Goal: Information Seeking & Learning: Learn about a topic

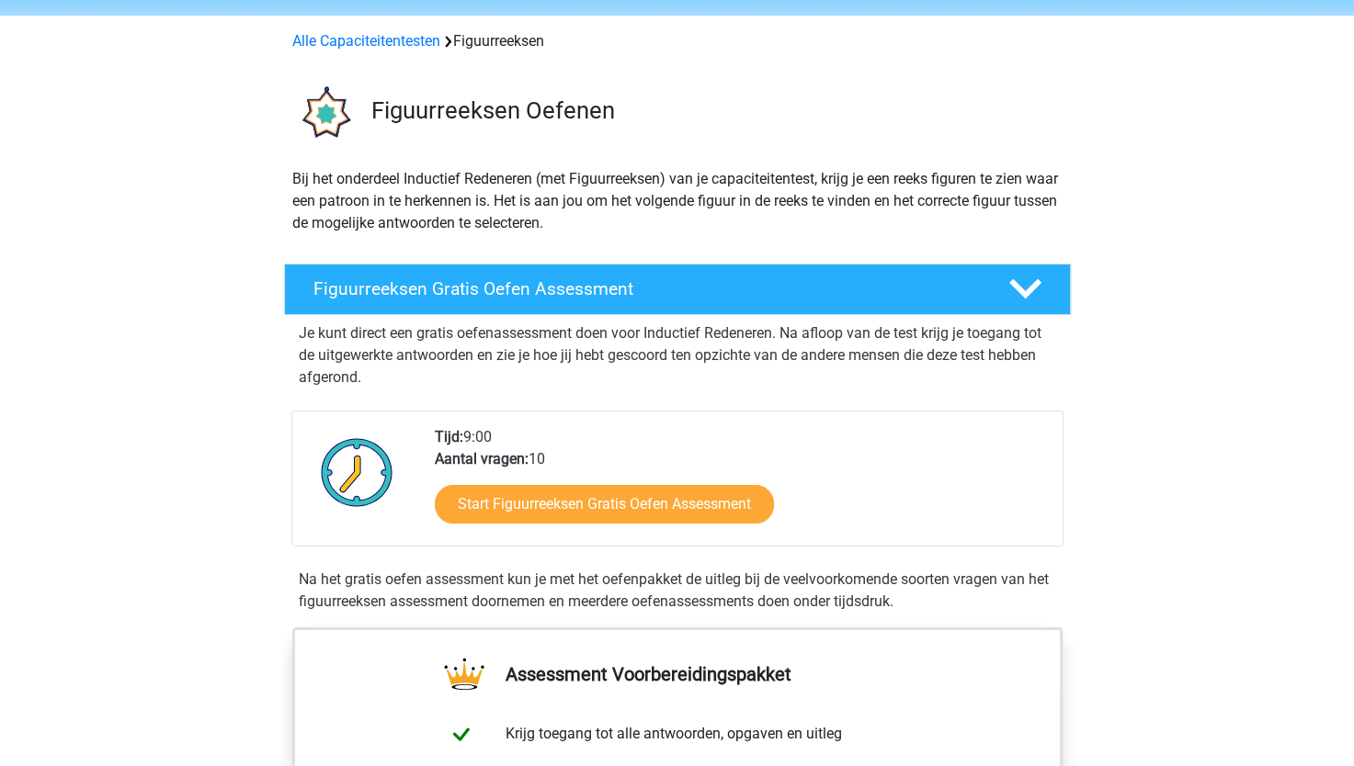
scroll to position [92, 0]
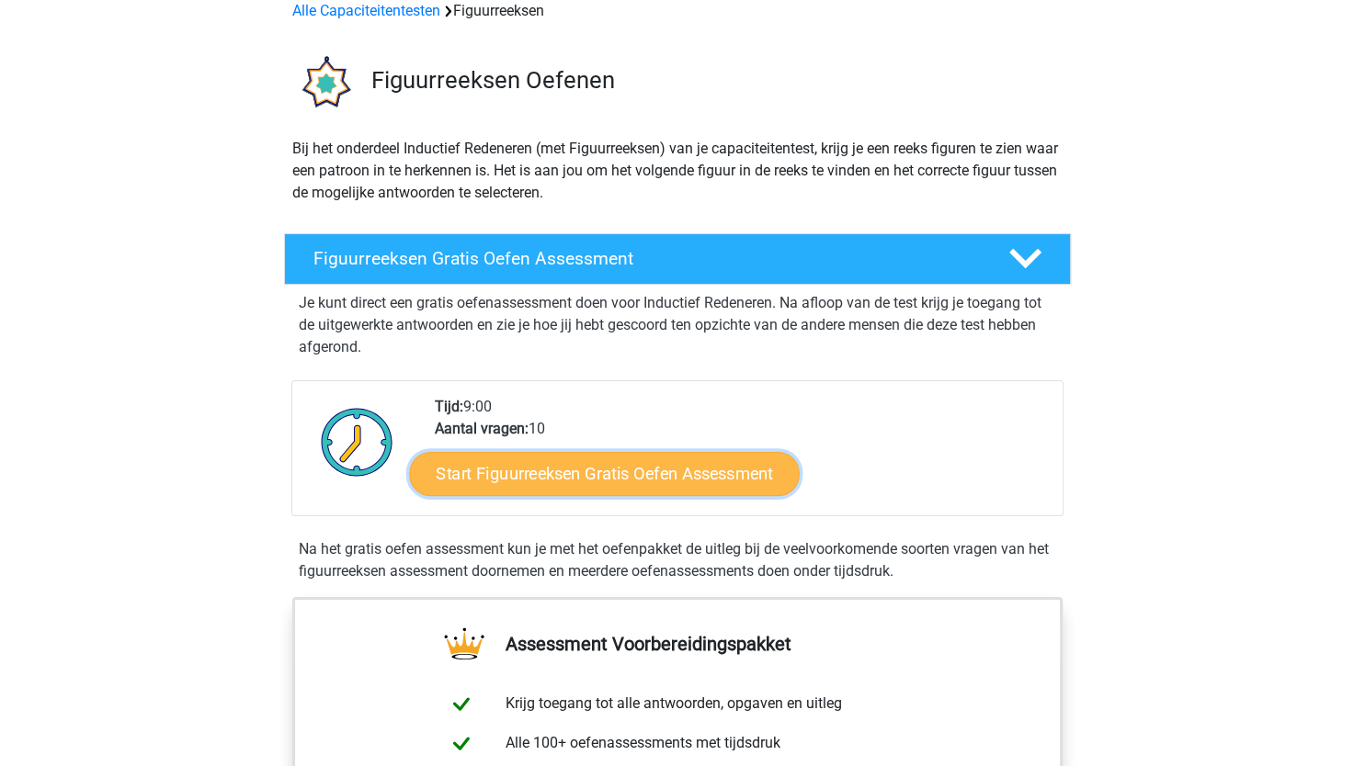
click at [544, 478] on link "Start Figuurreeksen Gratis Oefen Assessment" at bounding box center [604, 473] width 390 height 44
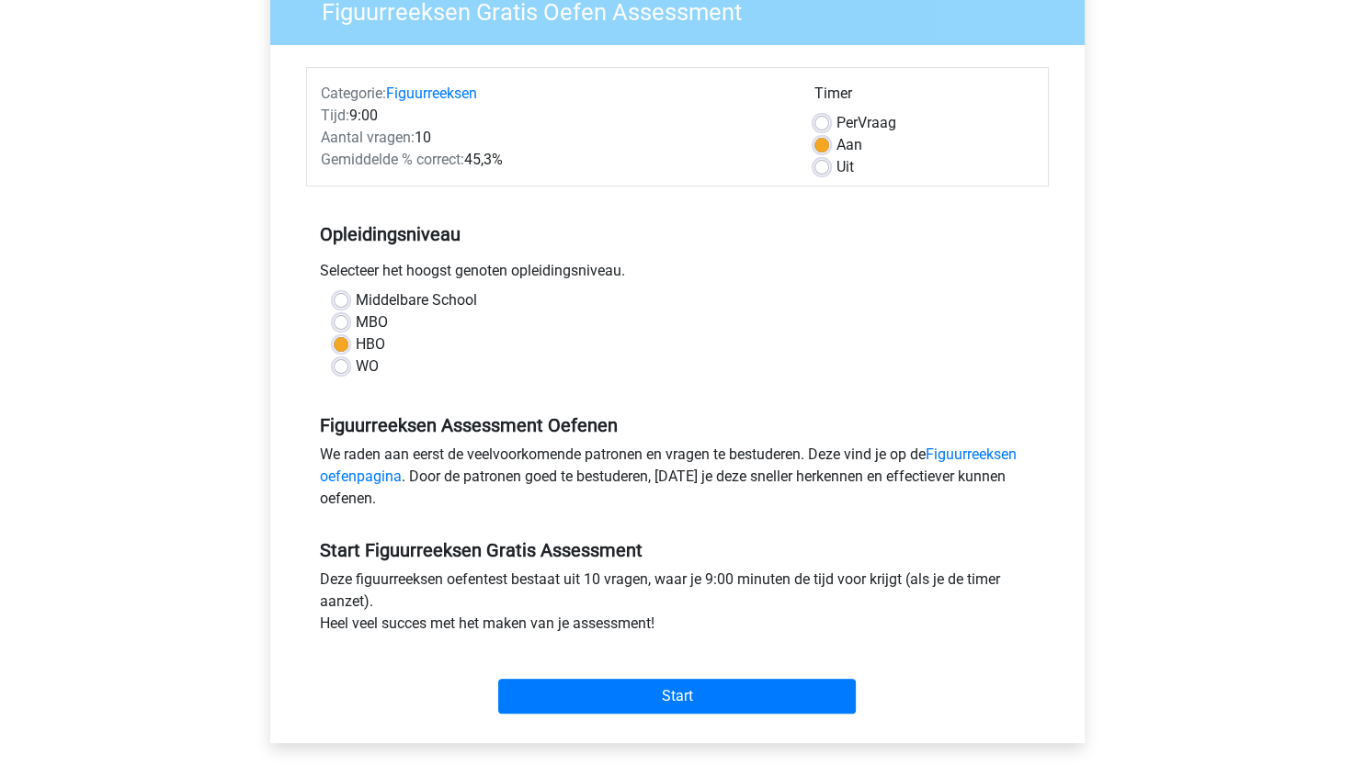
scroll to position [184, 0]
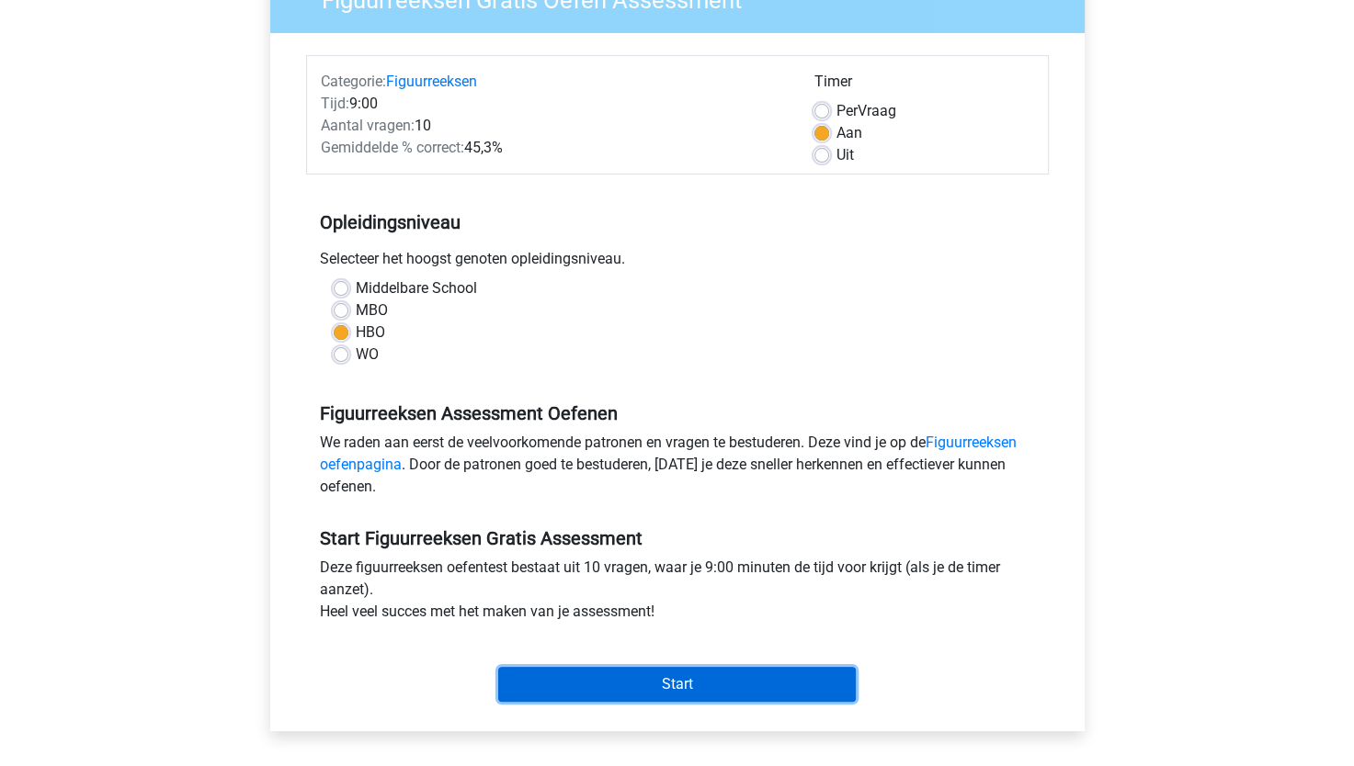
click at [709, 689] on input "Start" at bounding box center [676, 684] width 357 height 35
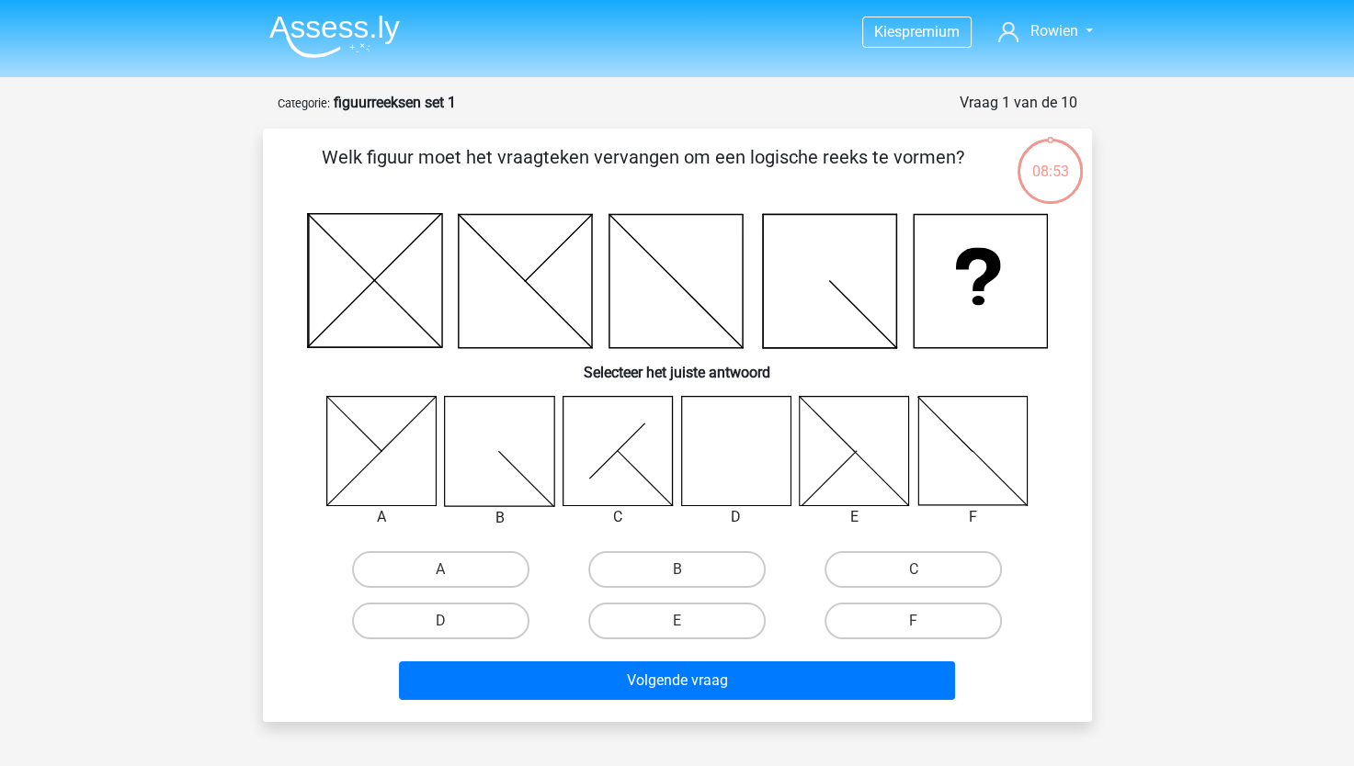
click at [720, 474] on icon at bounding box center [735, 450] width 109 height 109
click at [489, 613] on label "D" at bounding box center [440, 621] width 177 height 37
click at [452, 621] on input "D" at bounding box center [446, 627] width 12 height 12
radio input "true"
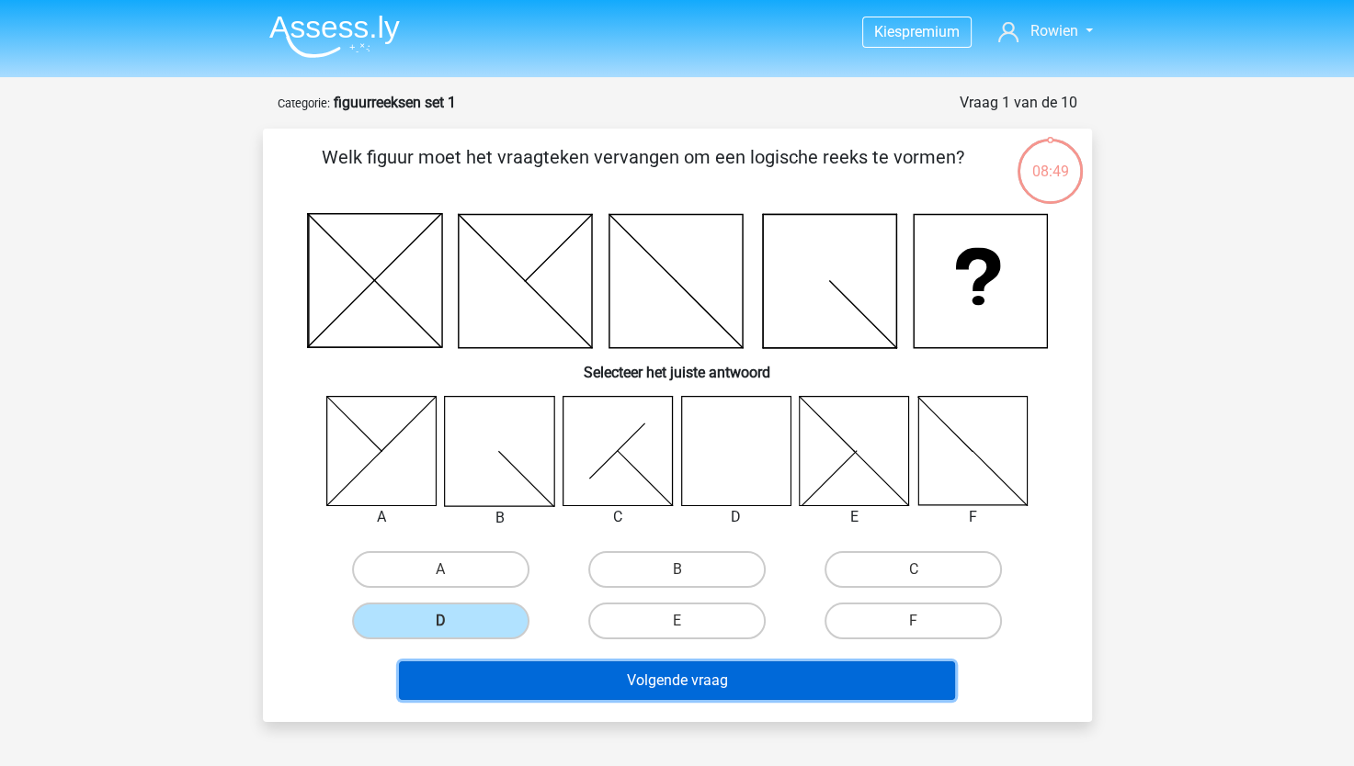
click at [573, 678] on button "Volgende vraag" at bounding box center [677, 681] width 556 height 39
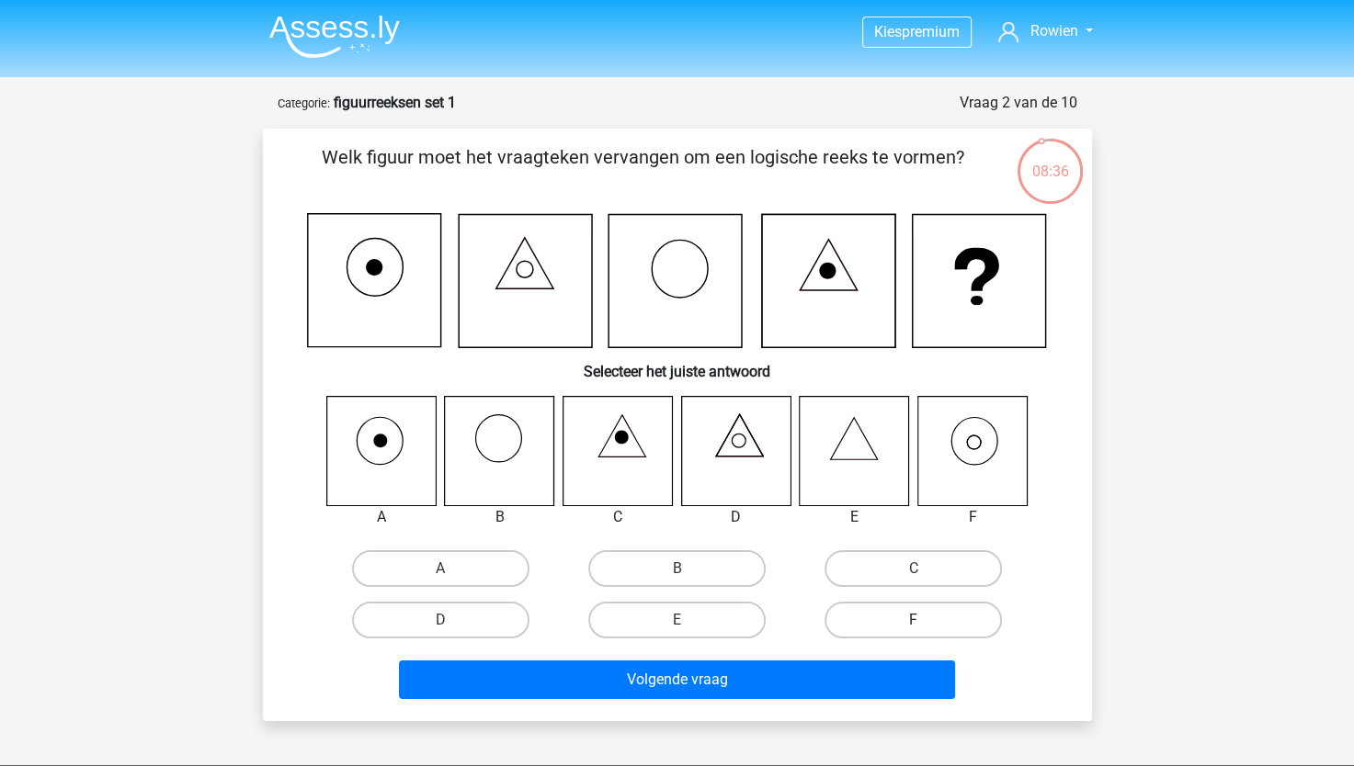
click at [859, 612] on label "F" at bounding box center [912, 620] width 177 height 37
click at [913, 620] on input "F" at bounding box center [919, 626] width 12 height 12
radio input "true"
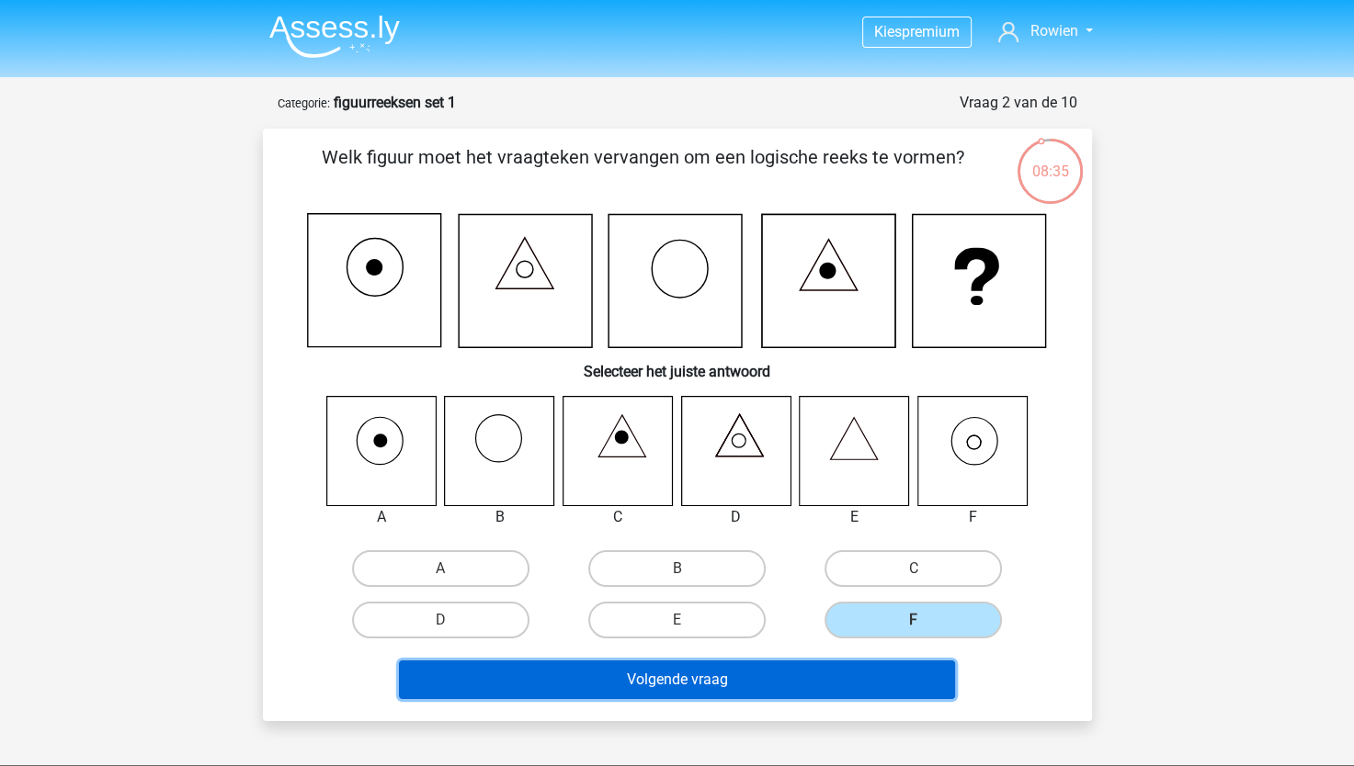
click at [793, 675] on button "Volgende vraag" at bounding box center [677, 680] width 556 height 39
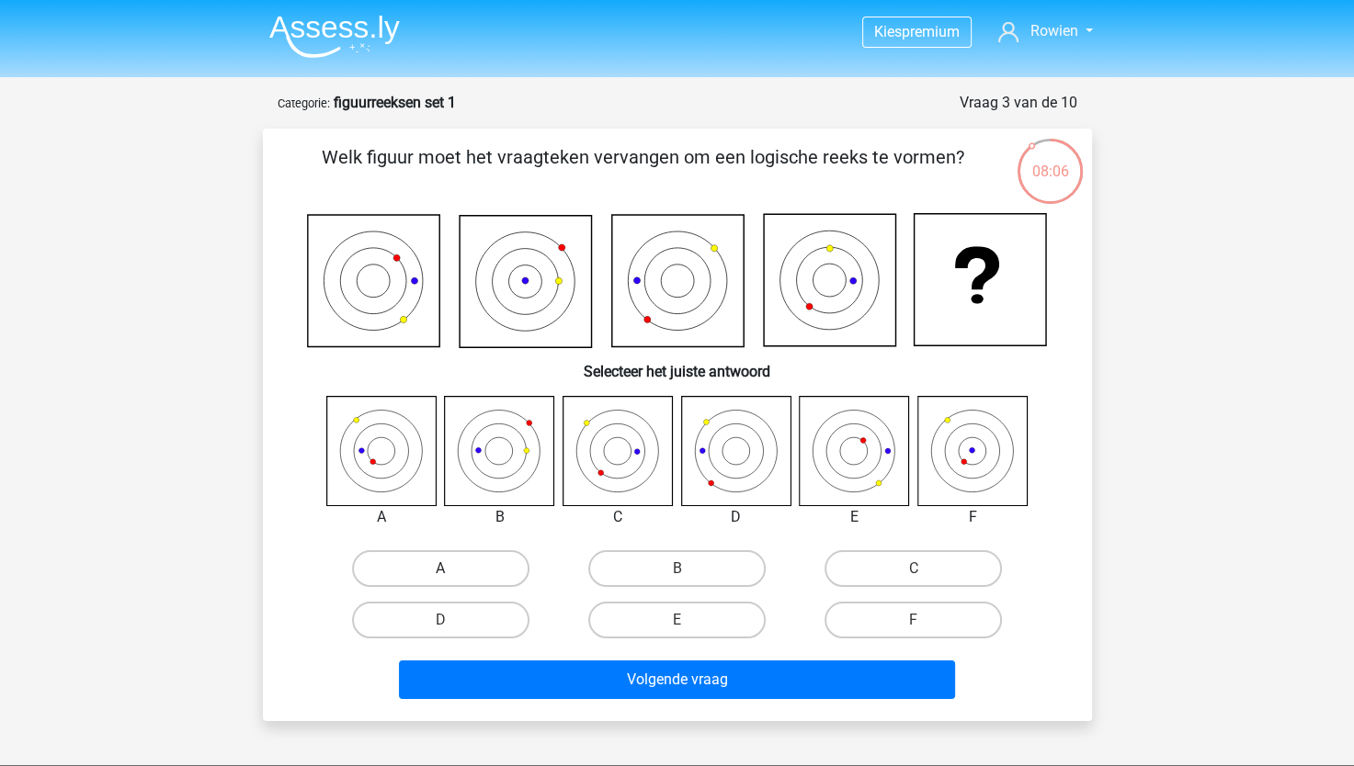
click at [478, 564] on label "A" at bounding box center [440, 568] width 177 height 37
click at [452, 569] on input "A" at bounding box center [446, 575] width 12 height 12
radio input "true"
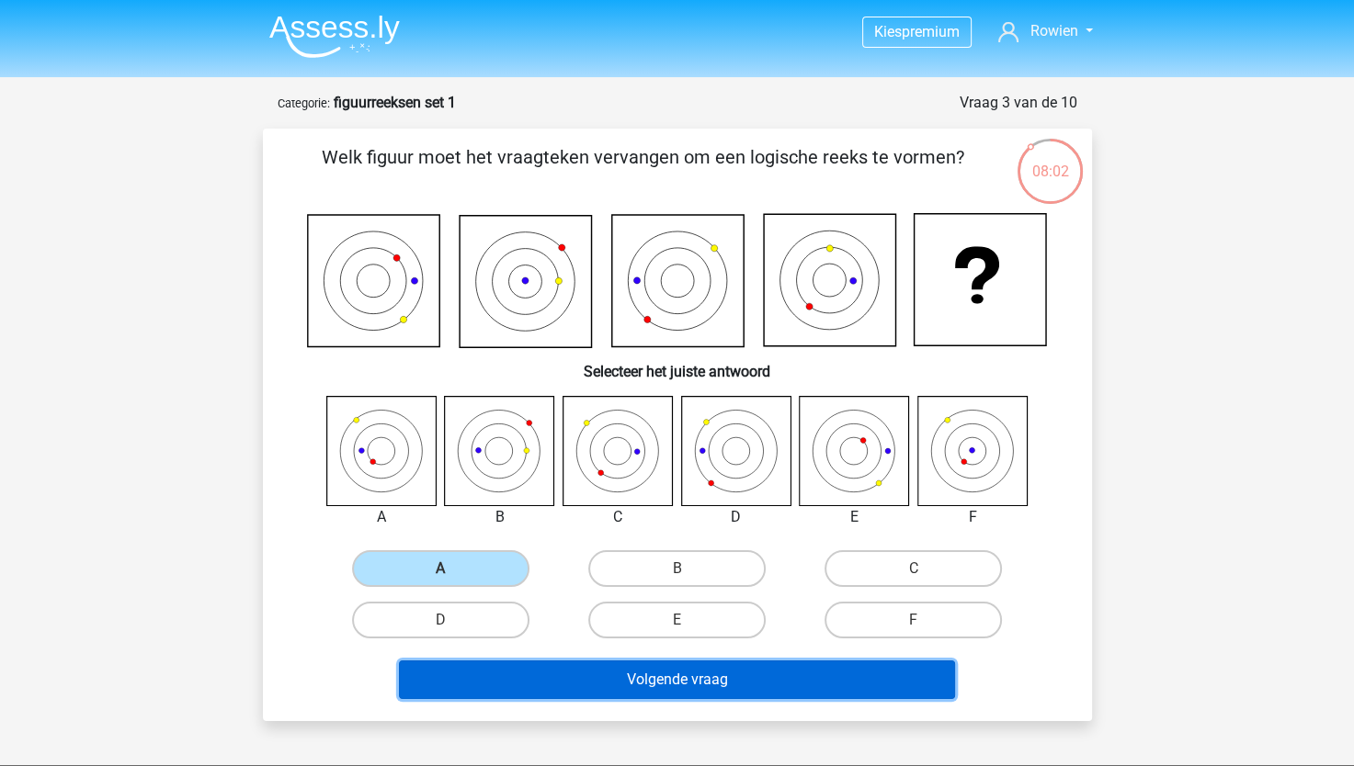
click at [686, 687] on button "Volgende vraag" at bounding box center [677, 680] width 556 height 39
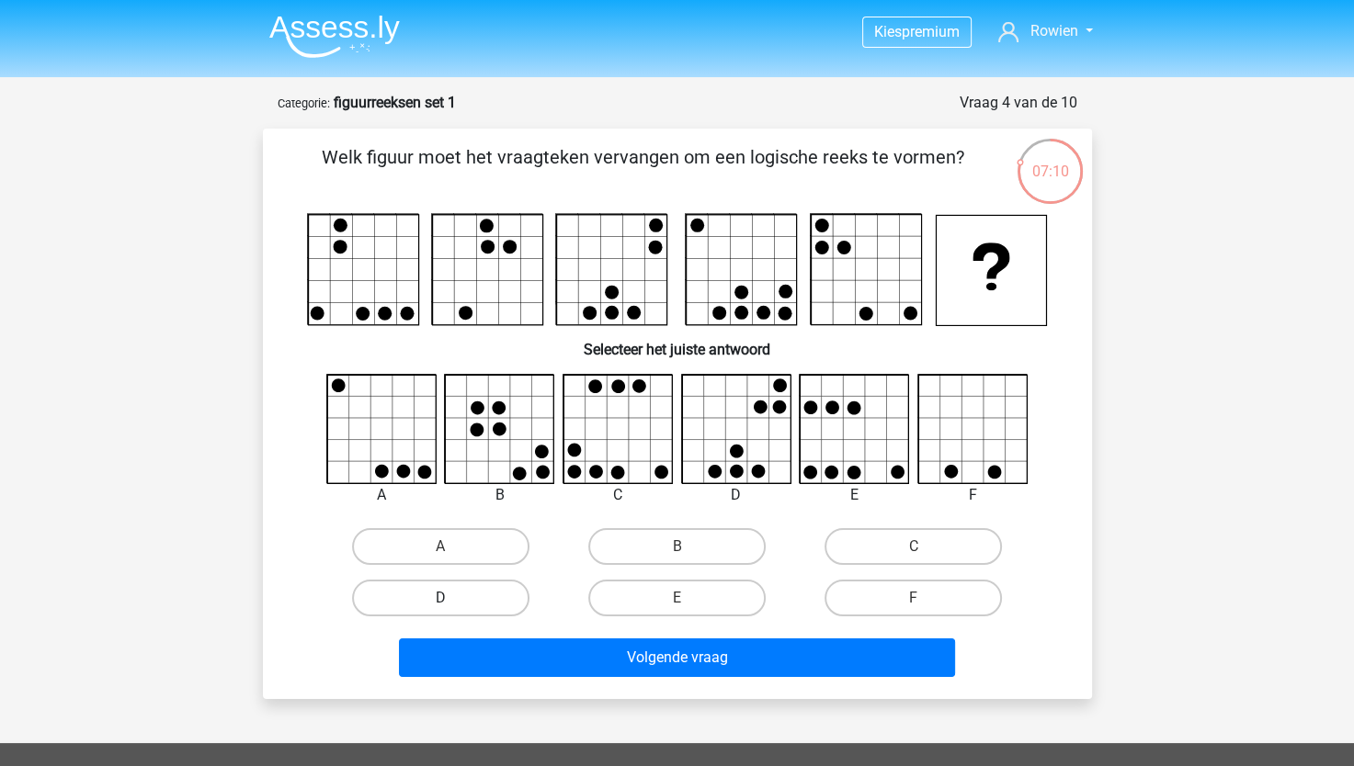
click at [500, 590] on label "D" at bounding box center [440, 598] width 177 height 37
click at [452, 598] on input "D" at bounding box center [446, 604] width 12 height 12
radio input "true"
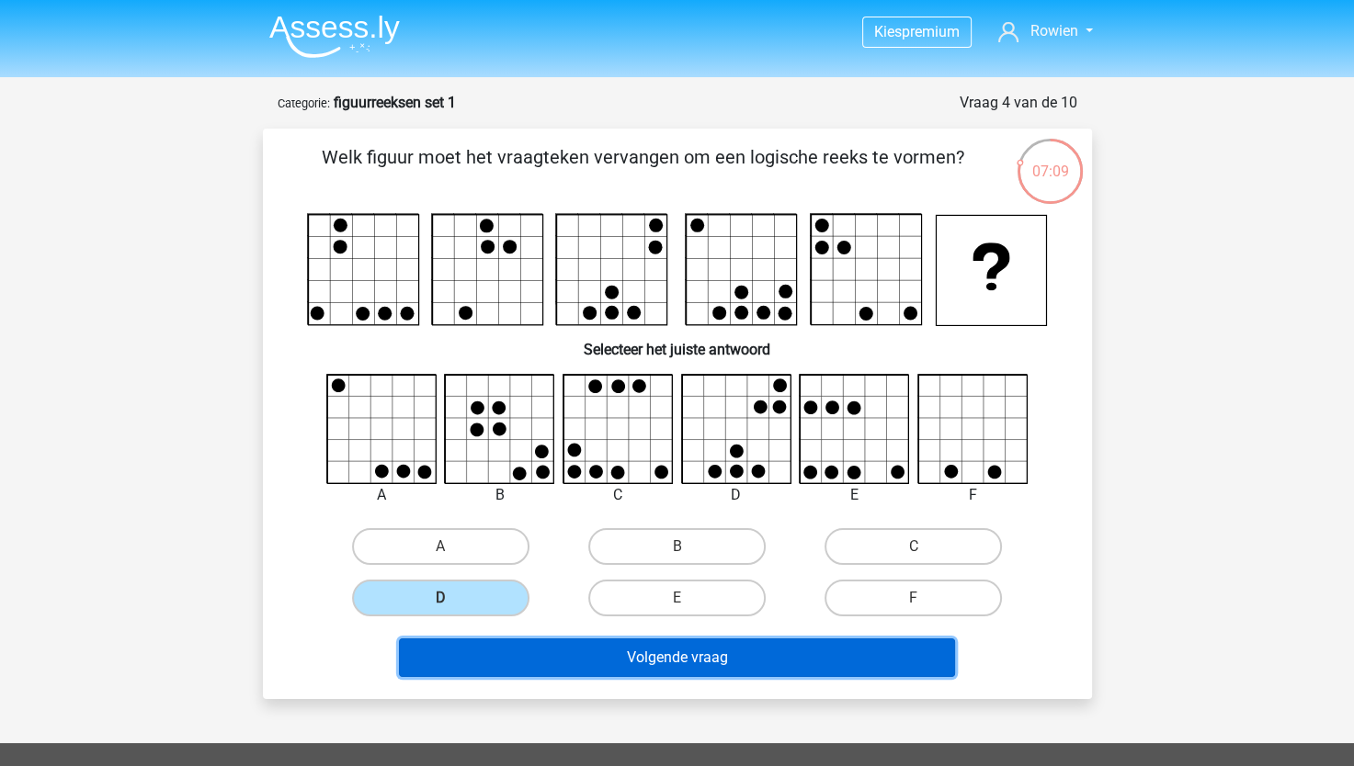
click at [596, 673] on button "Volgende vraag" at bounding box center [677, 658] width 556 height 39
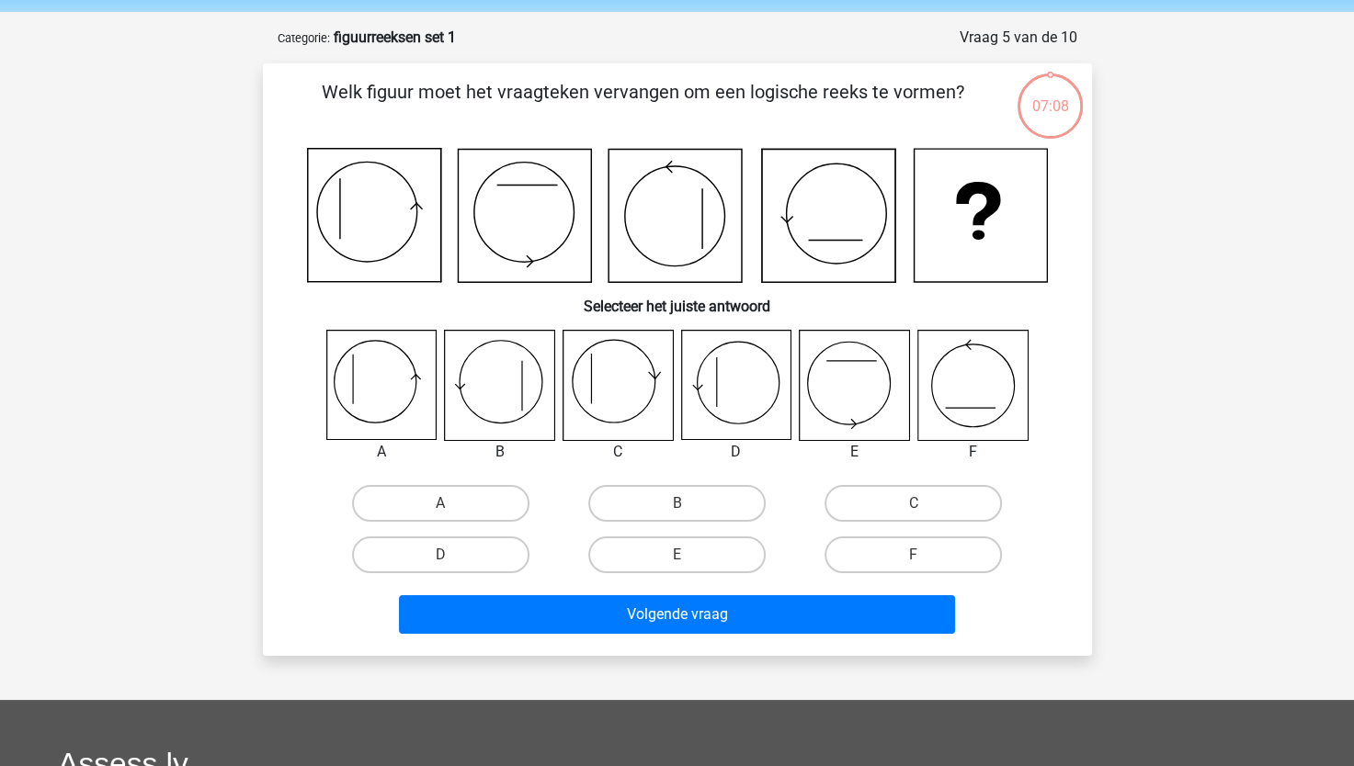
scroll to position [92, 0]
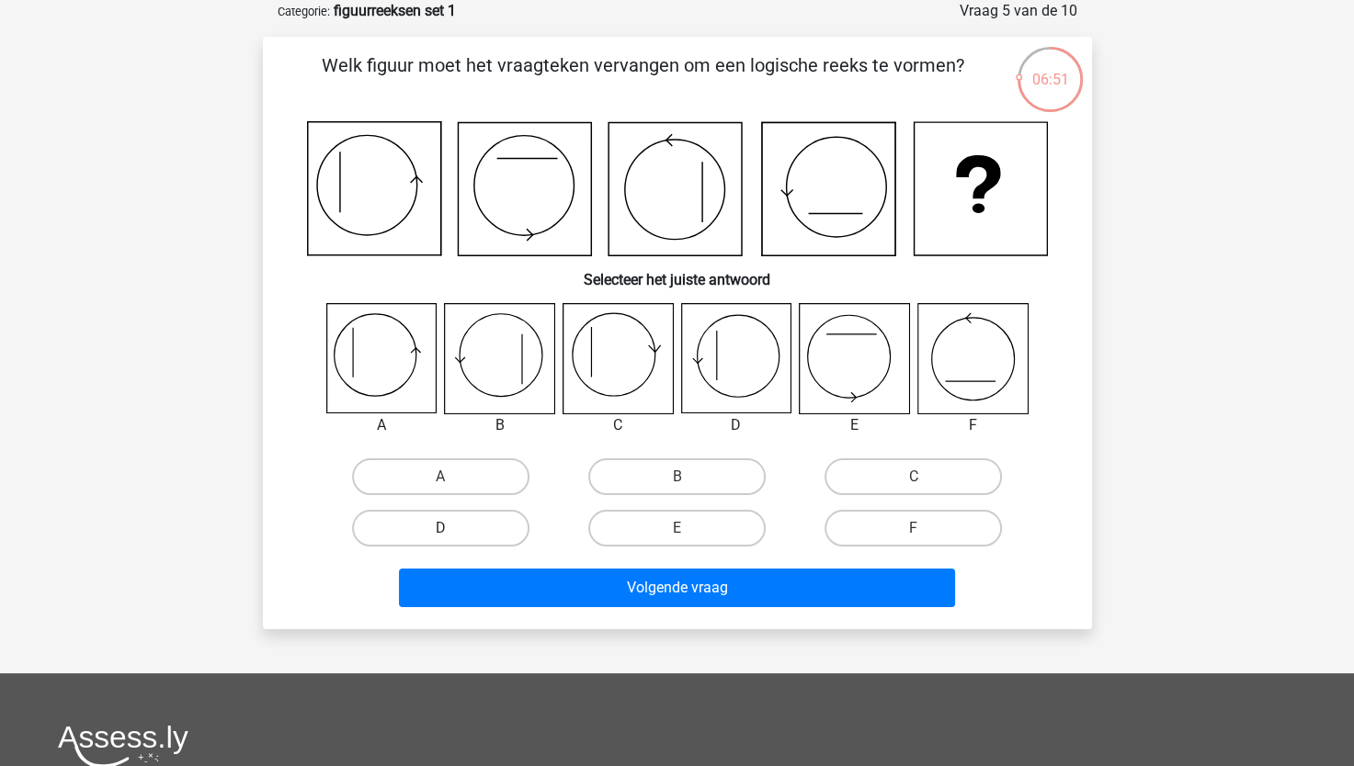
click at [485, 521] on label "D" at bounding box center [440, 528] width 177 height 37
click at [452, 528] on input "D" at bounding box center [446, 534] width 12 height 12
radio input "true"
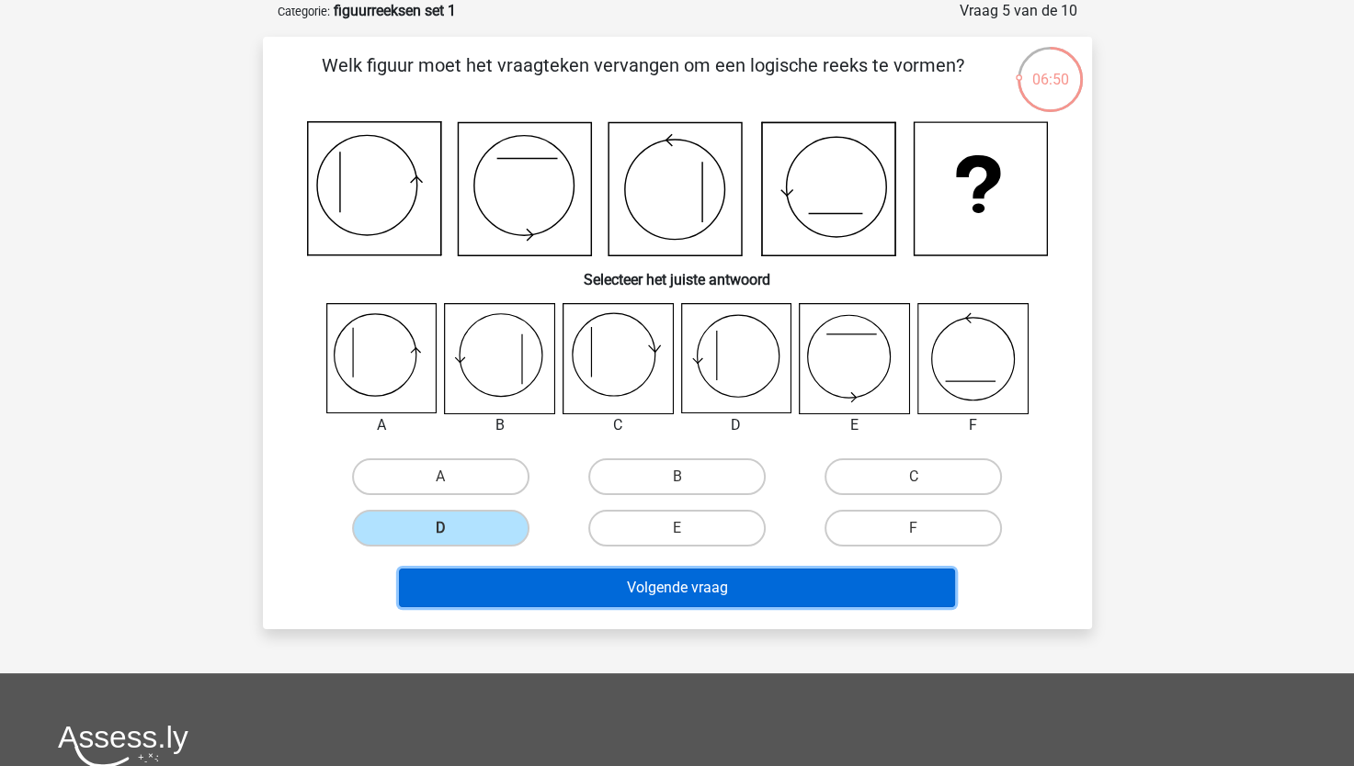
click at [614, 585] on button "Volgende vraag" at bounding box center [677, 588] width 556 height 39
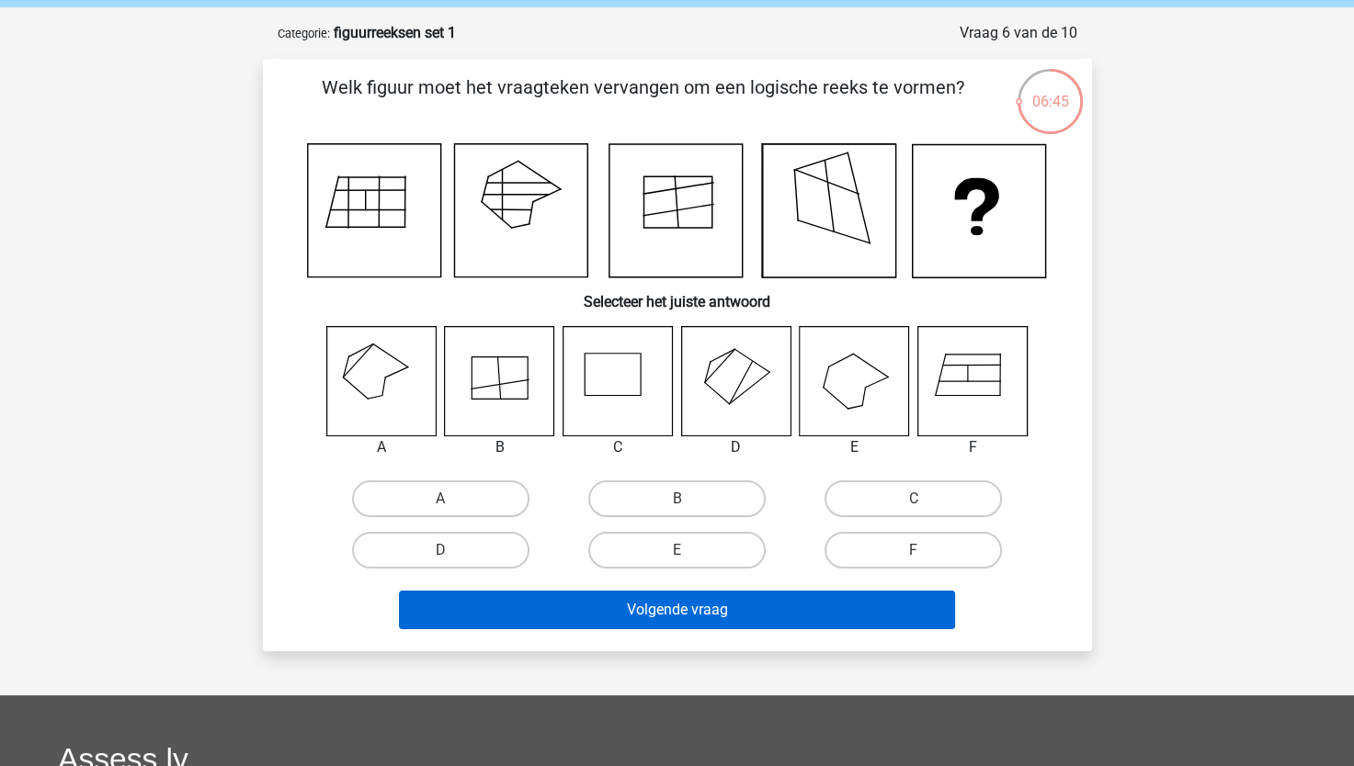
scroll to position [0, 0]
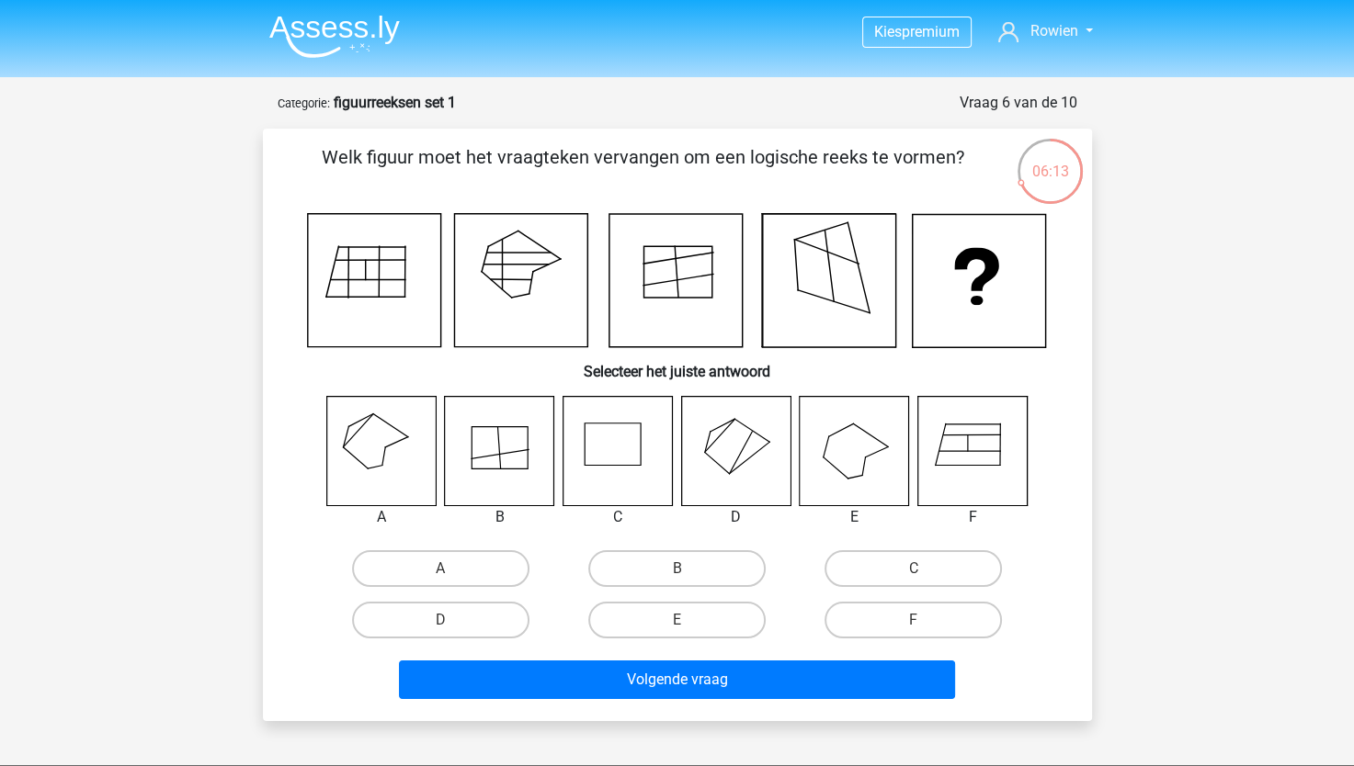
click at [613, 460] on icon at bounding box center [616, 450] width 109 height 109
click at [882, 579] on label "C" at bounding box center [912, 568] width 177 height 37
click at [913, 579] on input "C" at bounding box center [919, 575] width 12 height 12
radio input "true"
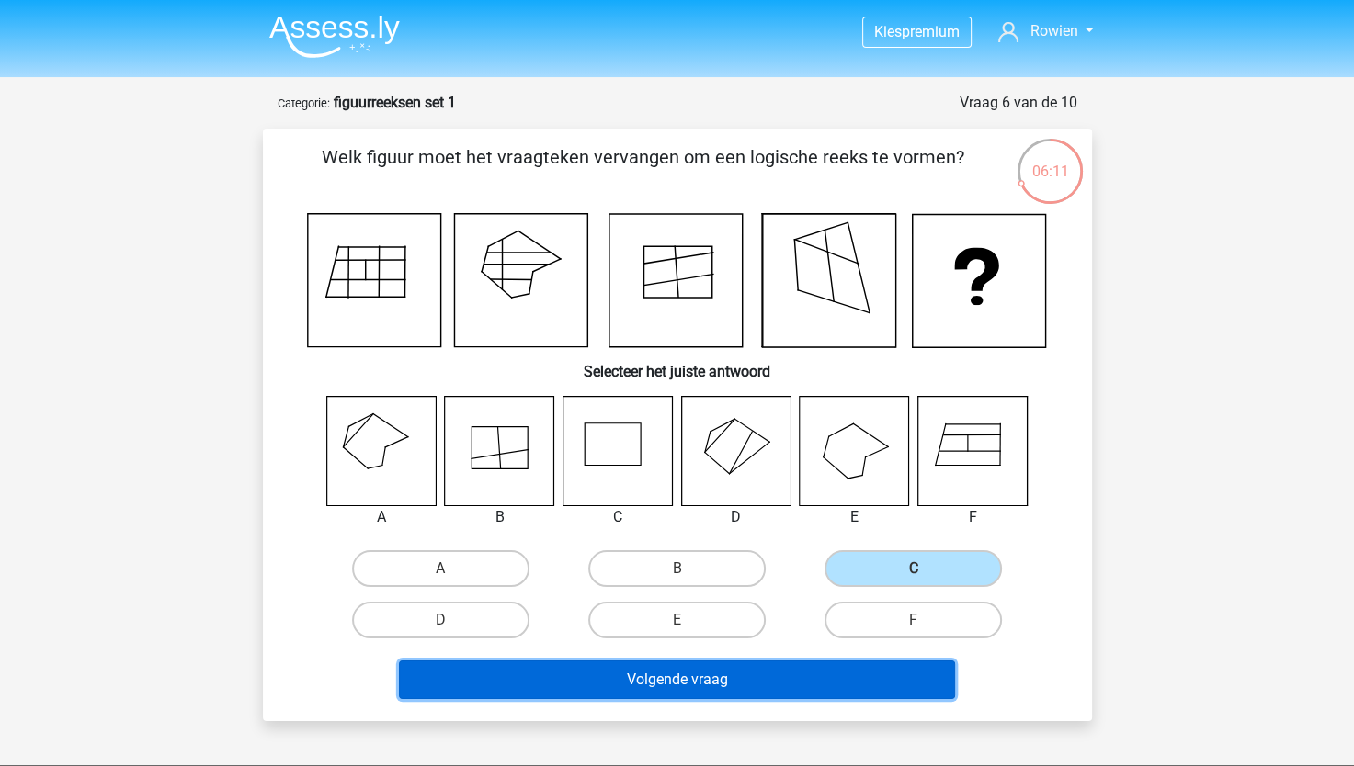
click at [777, 687] on button "Volgende vraag" at bounding box center [677, 680] width 556 height 39
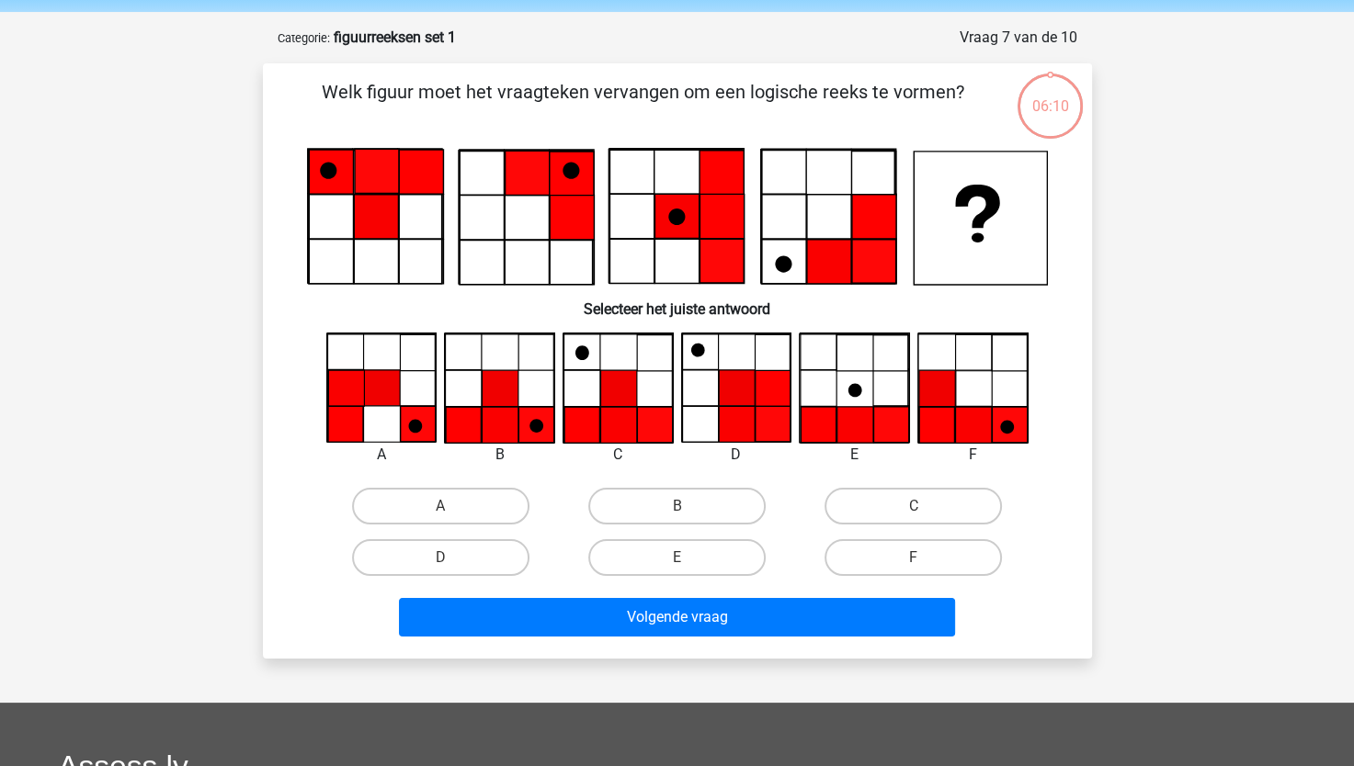
scroll to position [92, 0]
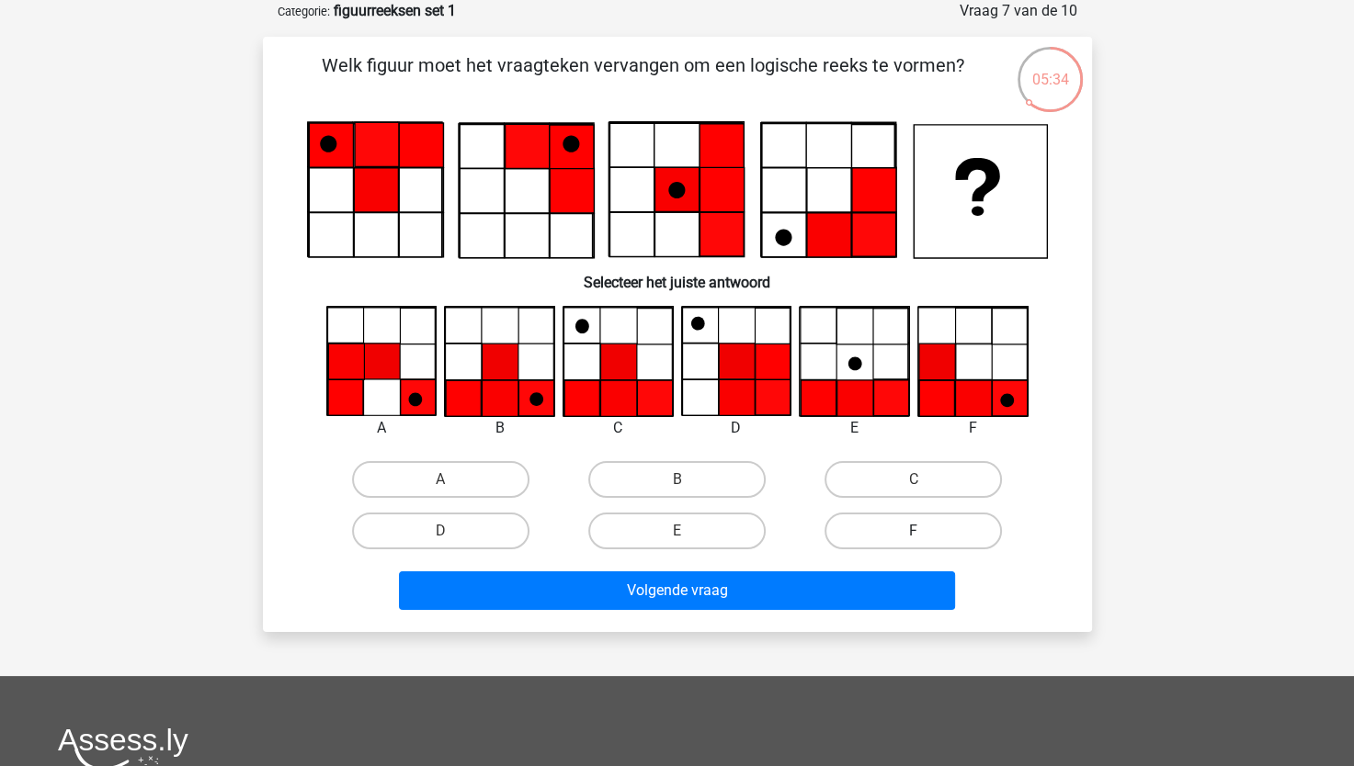
click at [901, 527] on label "F" at bounding box center [912, 531] width 177 height 37
click at [913, 531] on input "F" at bounding box center [919, 537] width 12 height 12
radio input "true"
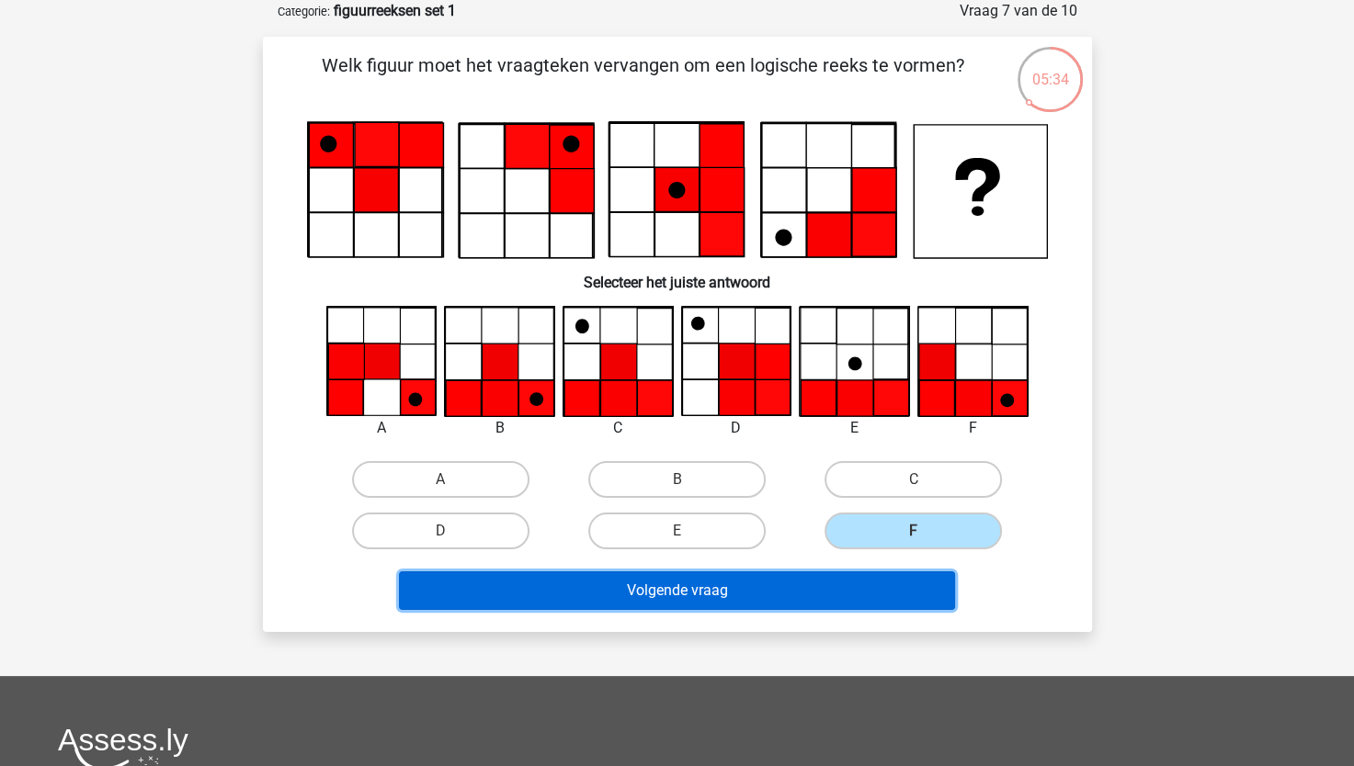
click at [867, 583] on button "Volgende vraag" at bounding box center [677, 591] width 556 height 39
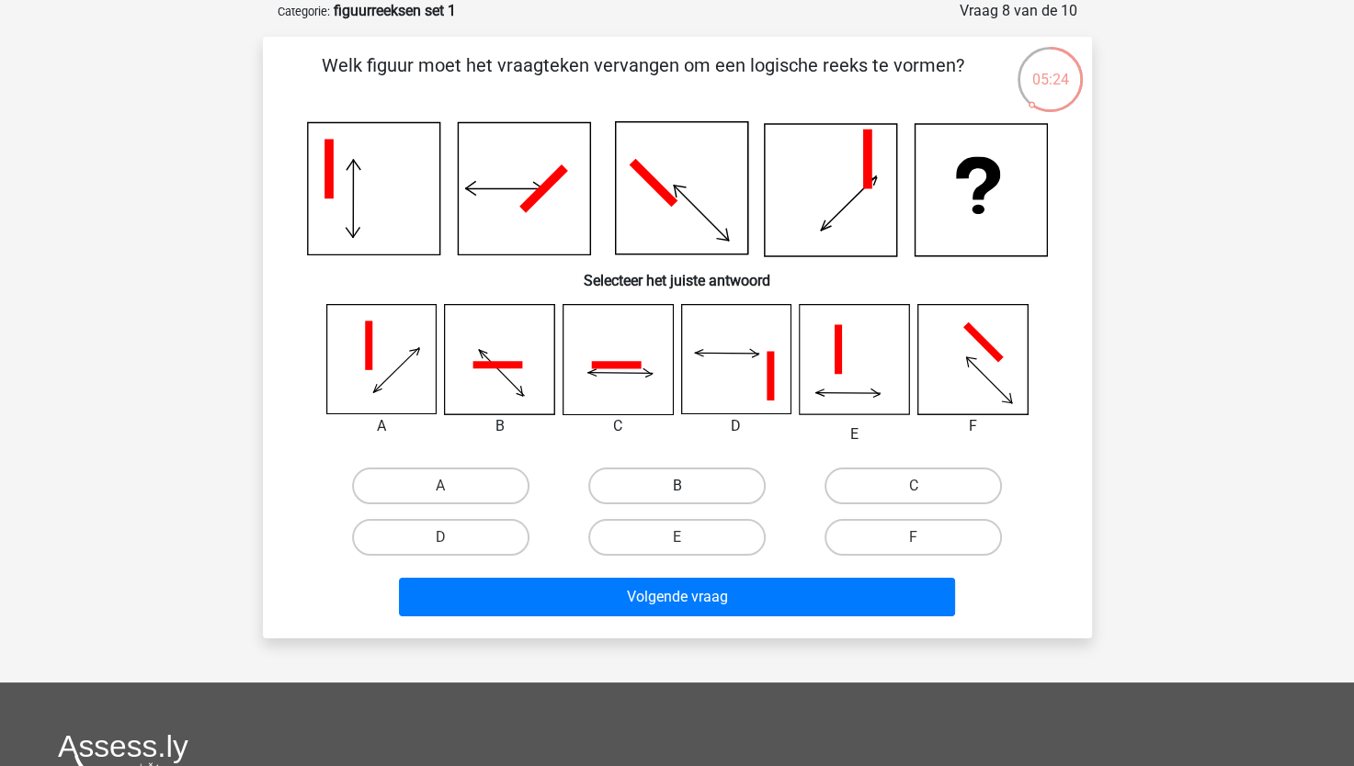
click at [628, 473] on label "B" at bounding box center [676, 486] width 177 height 37
click at [676, 486] on input "B" at bounding box center [682, 492] width 12 height 12
radio input "true"
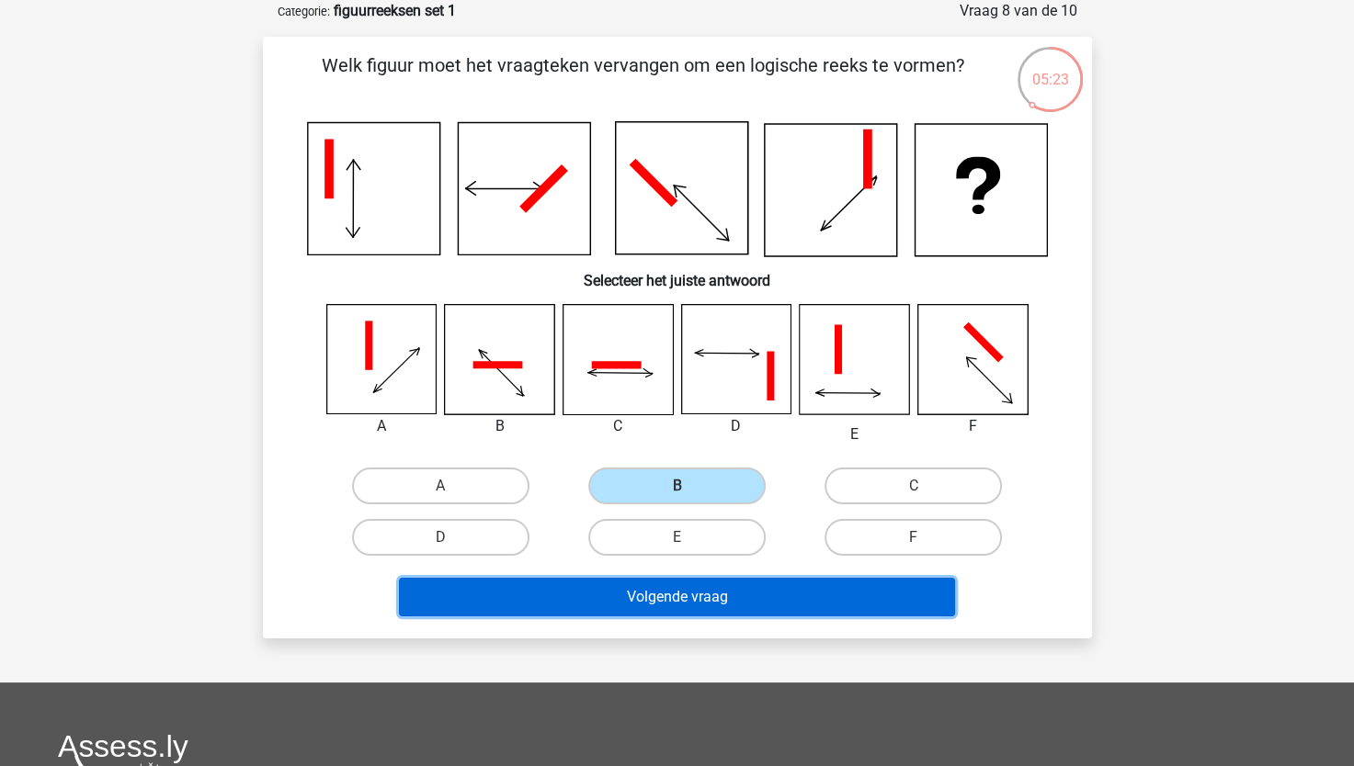
click at [720, 601] on button "Volgende vraag" at bounding box center [677, 597] width 556 height 39
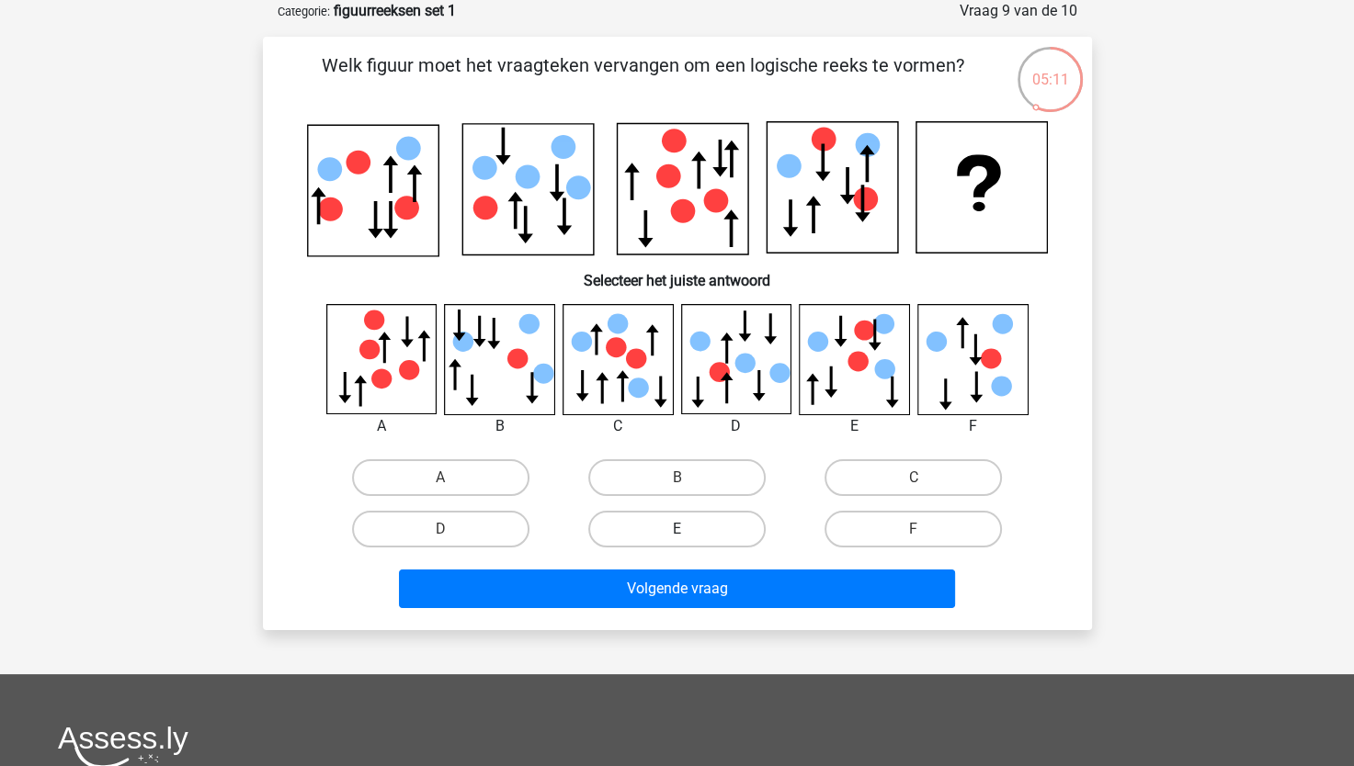
click at [668, 525] on label "E" at bounding box center [676, 529] width 177 height 37
click at [676, 529] on input "E" at bounding box center [682, 535] width 12 height 12
radio input "true"
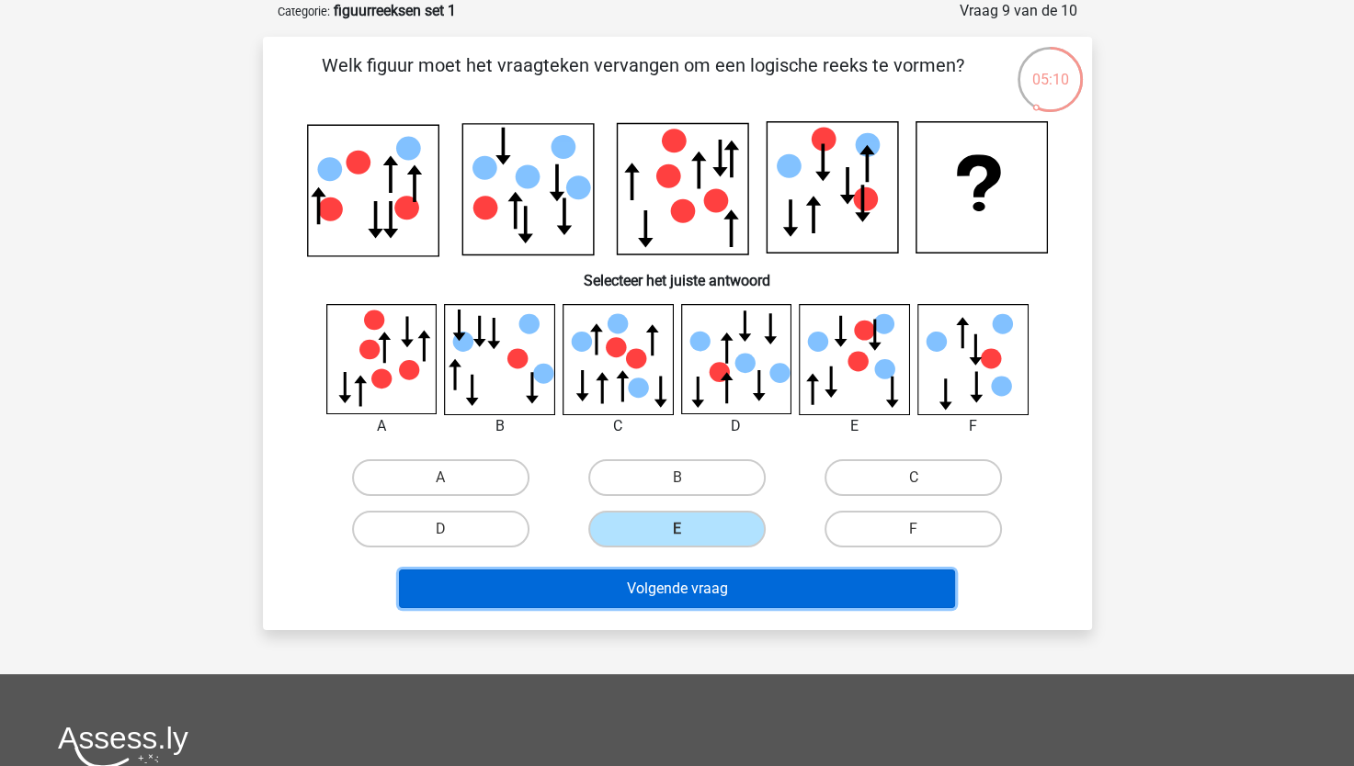
click at [673, 583] on button "Volgende vraag" at bounding box center [677, 589] width 556 height 39
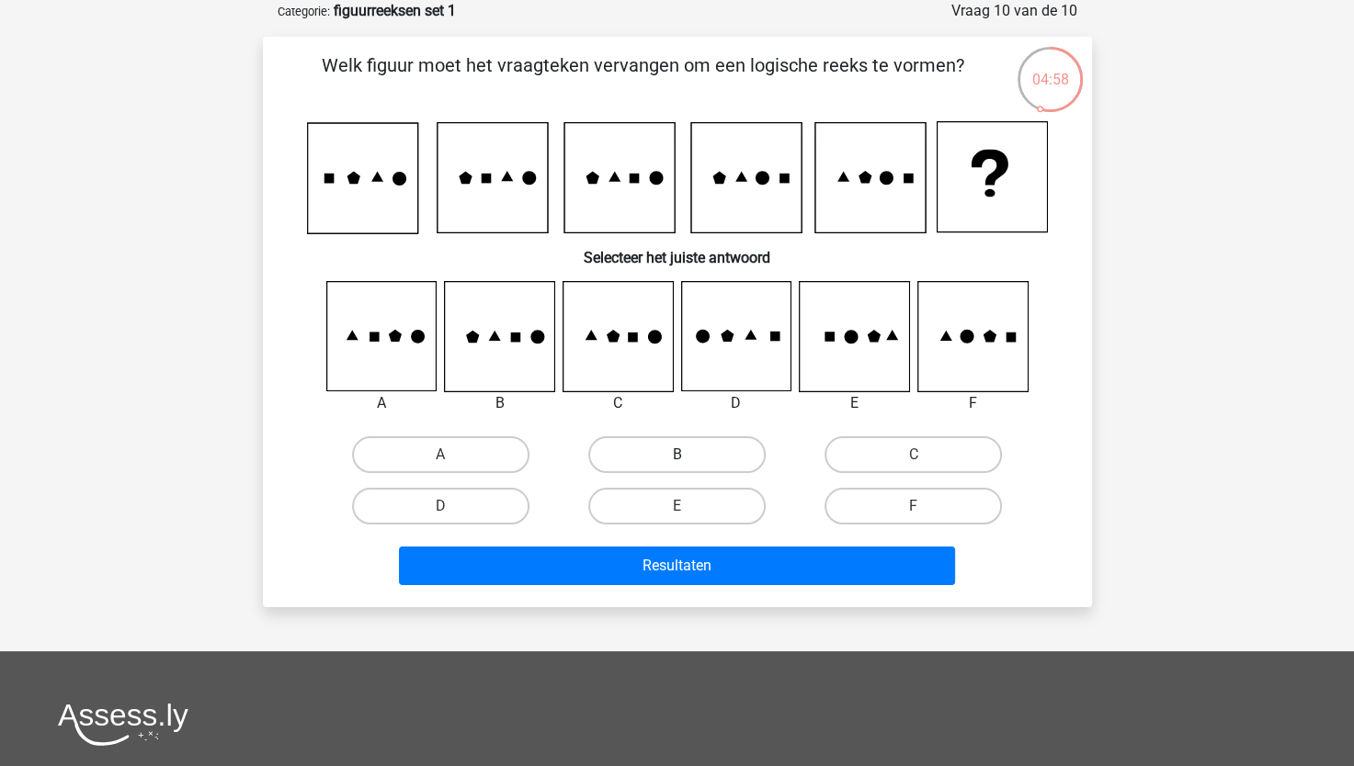
click at [715, 455] on label "B" at bounding box center [676, 455] width 177 height 37
click at [688, 455] on input "B" at bounding box center [682, 461] width 12 height 12
radio input "true"
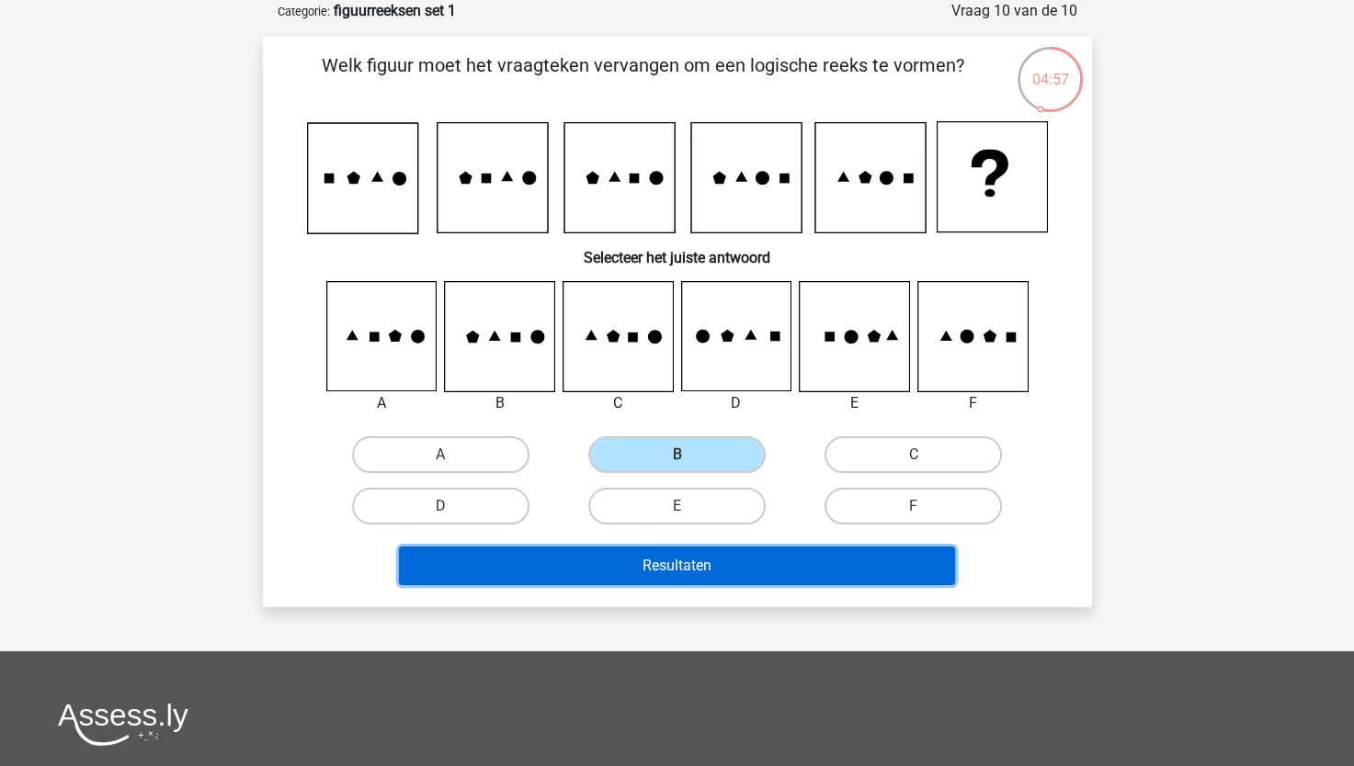
click at [743, 561] on button "Resultaten" at bounding box center [677, 566] width 556 height 39
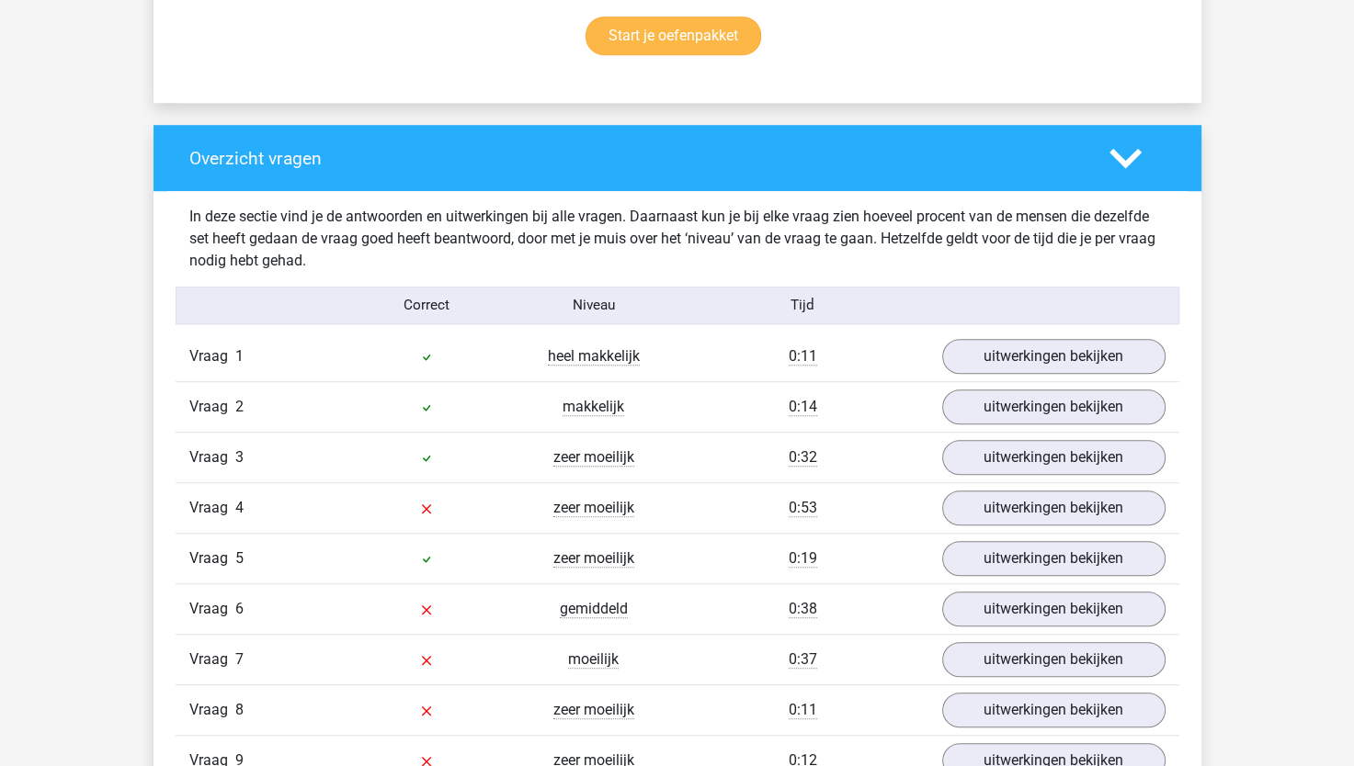
scroll to position [1287, 0]
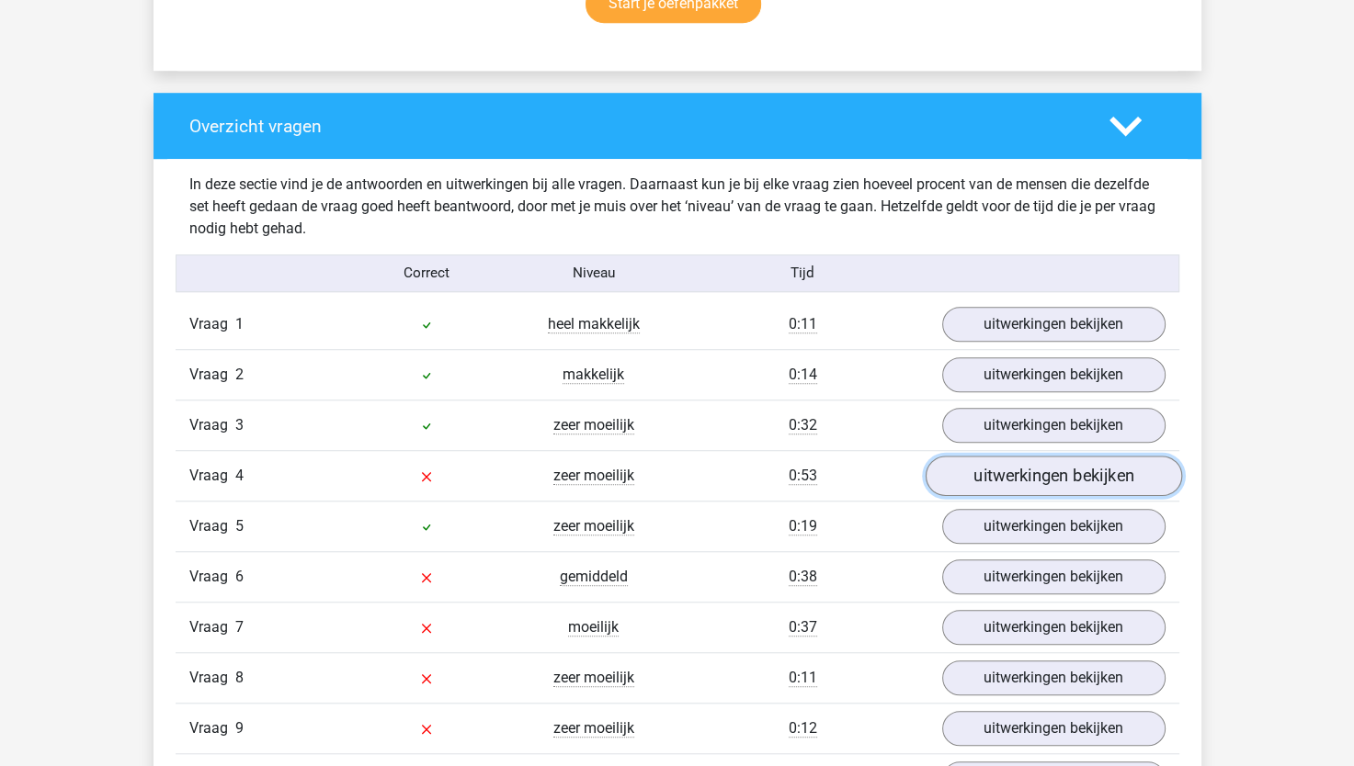
click at [974, 468] on link "uitwerkingen bekijken" at bounding box center [1052, 476] width 256 height 40
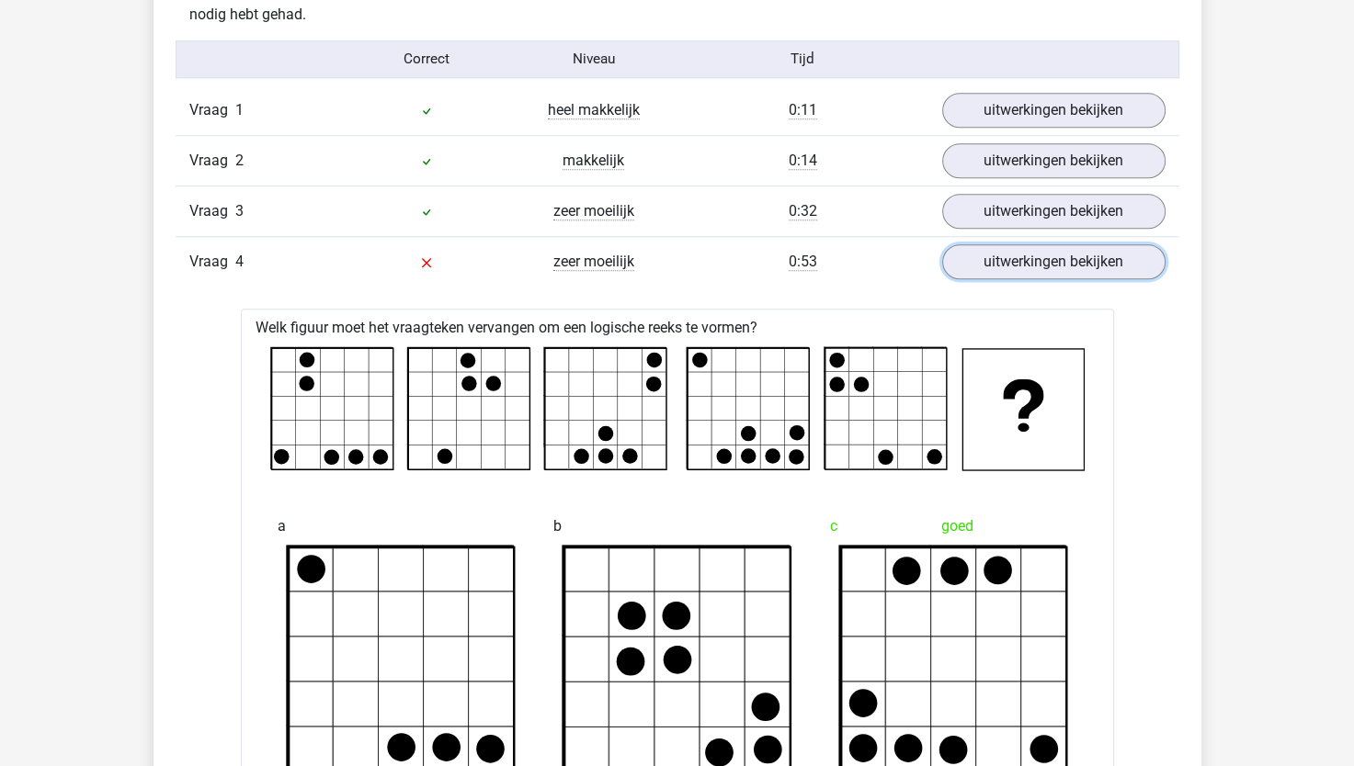
scroll to position [1470, 0]
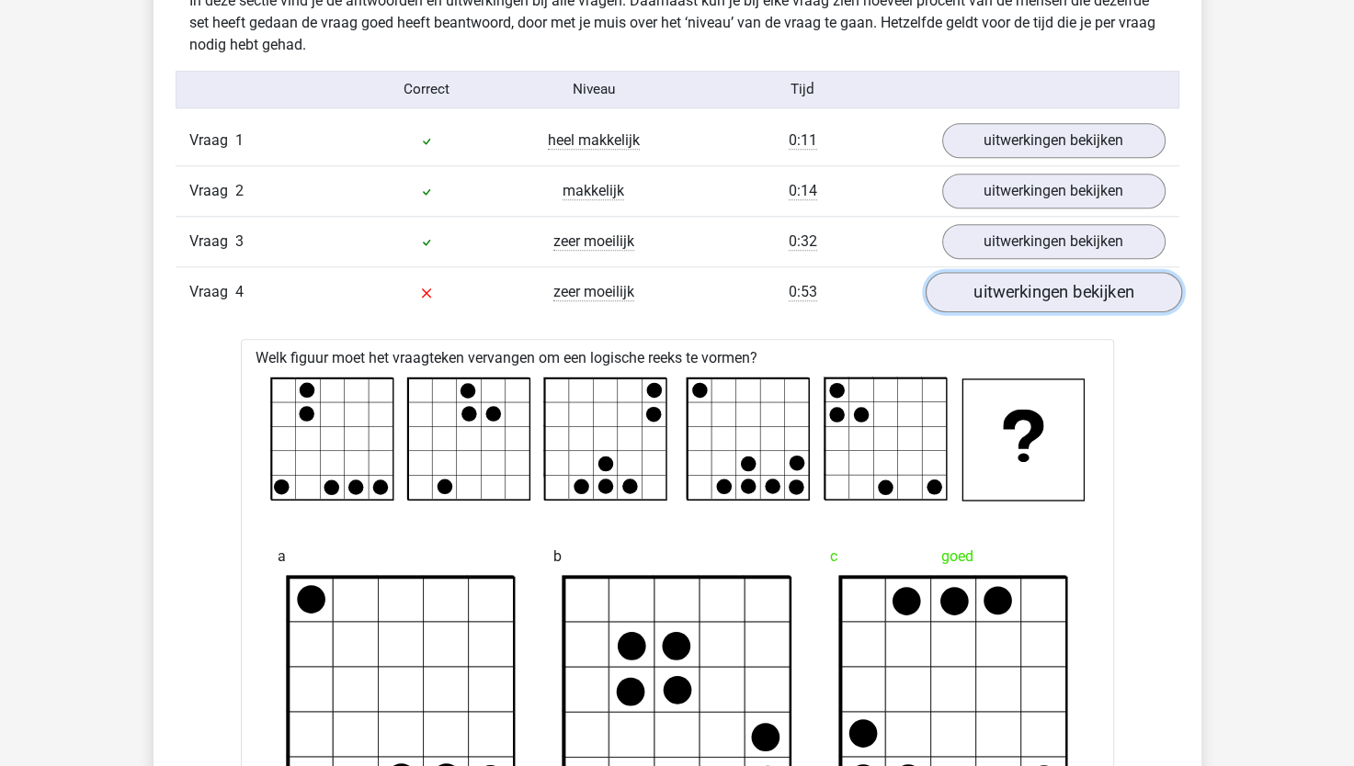
click at [978, 288] on link "uitwerkingen bekijken" at bounding box center [1052, 292] width 256 height 40
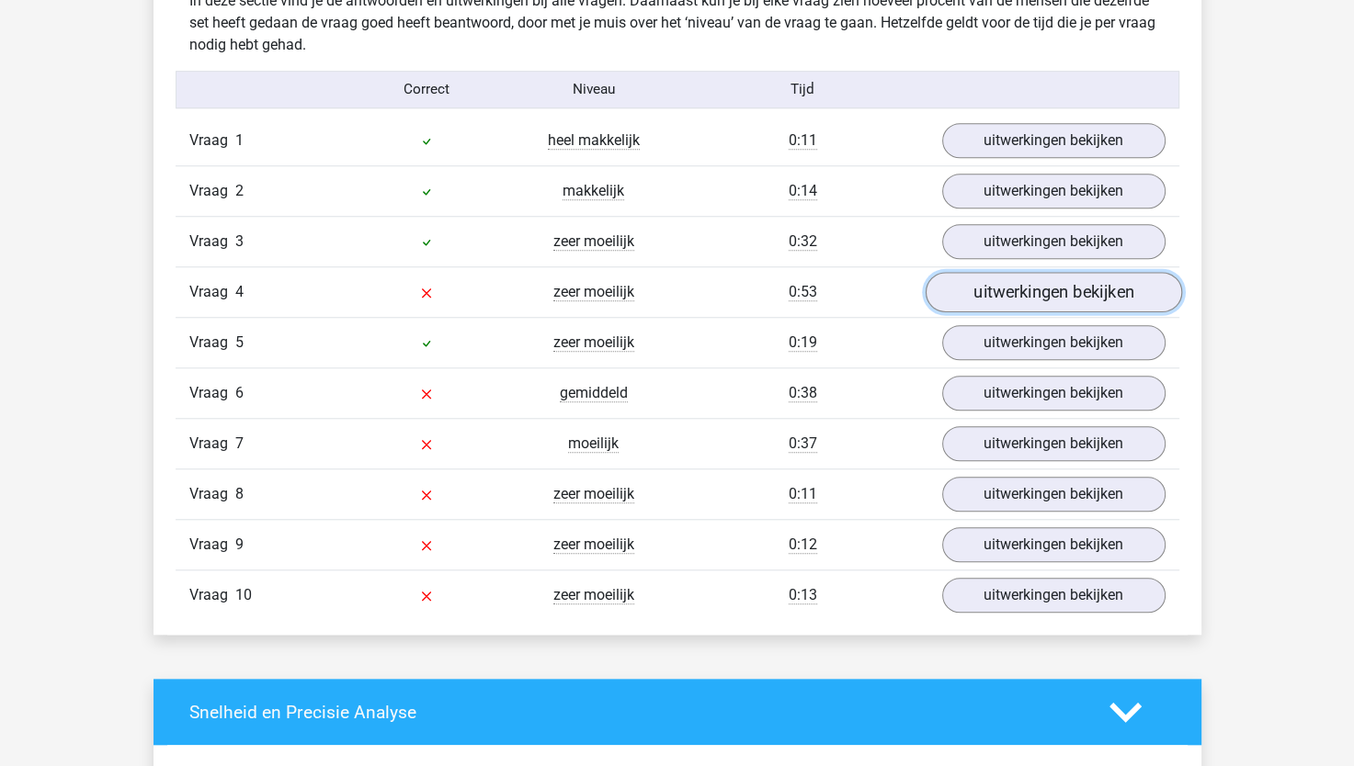
click at [978, 288] on link "uitwerkingen bekijken" at bounding box center [1052, 292] width 256 height 40
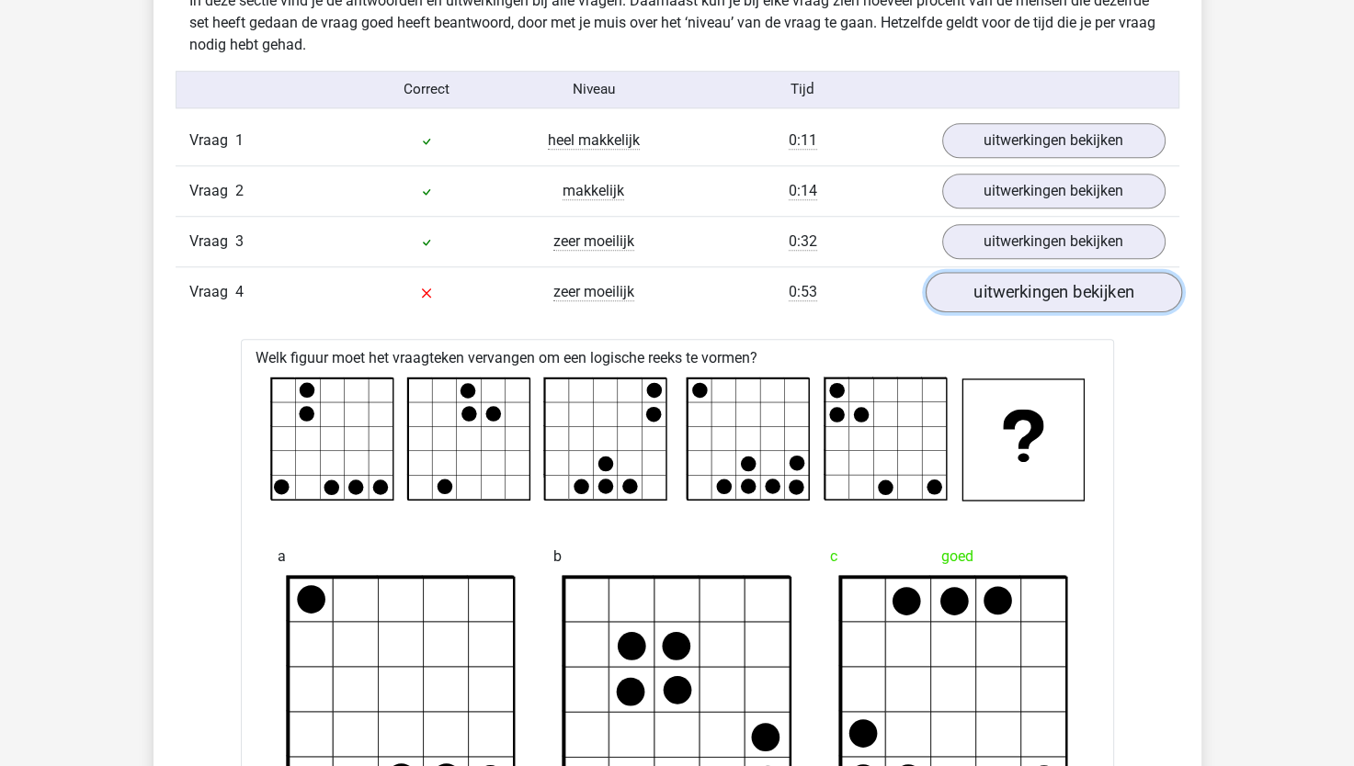
click at [978, 288] on link "uitwerkingen bekijken" at bounding box center [1052, 292] width 256 height 40
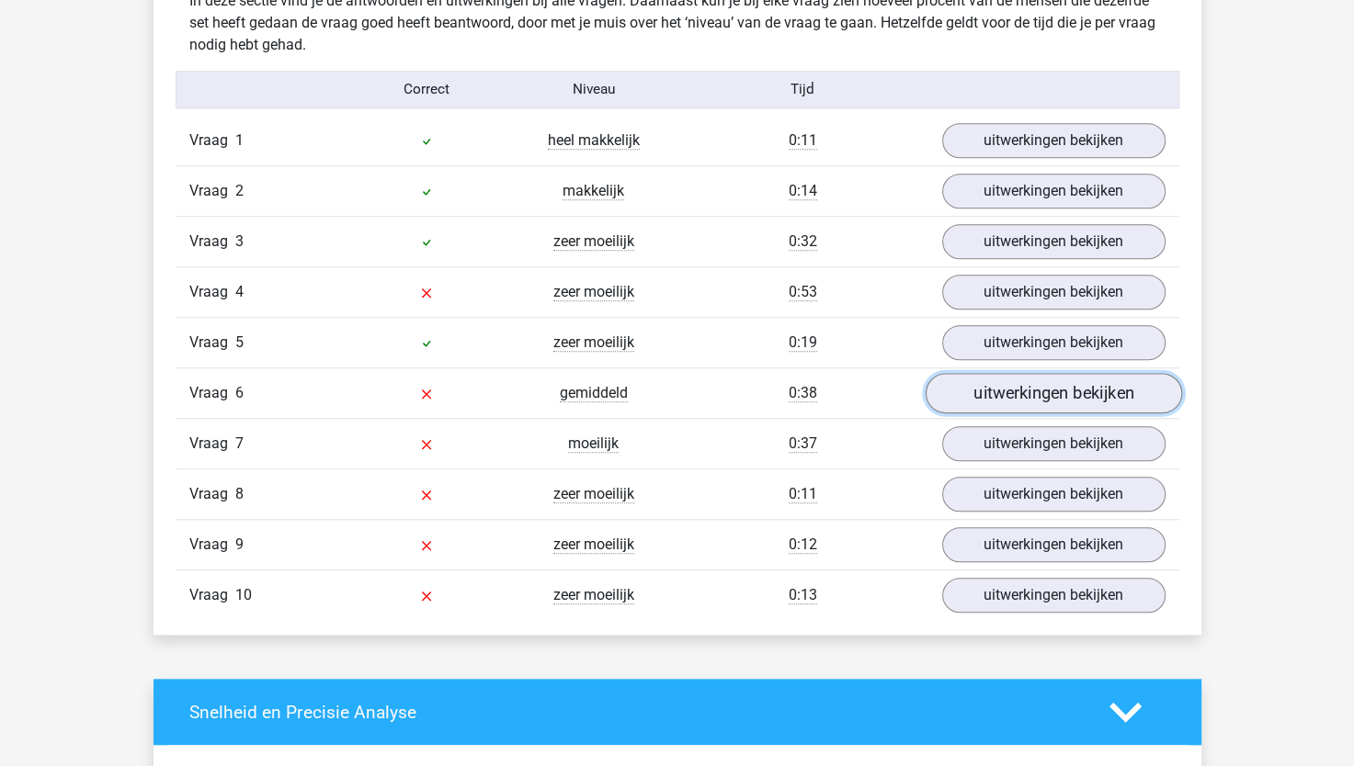
click at [996, 380] on link "uitwerkingen bekijken" at bounding box center [1052, 393] width 256 height 40
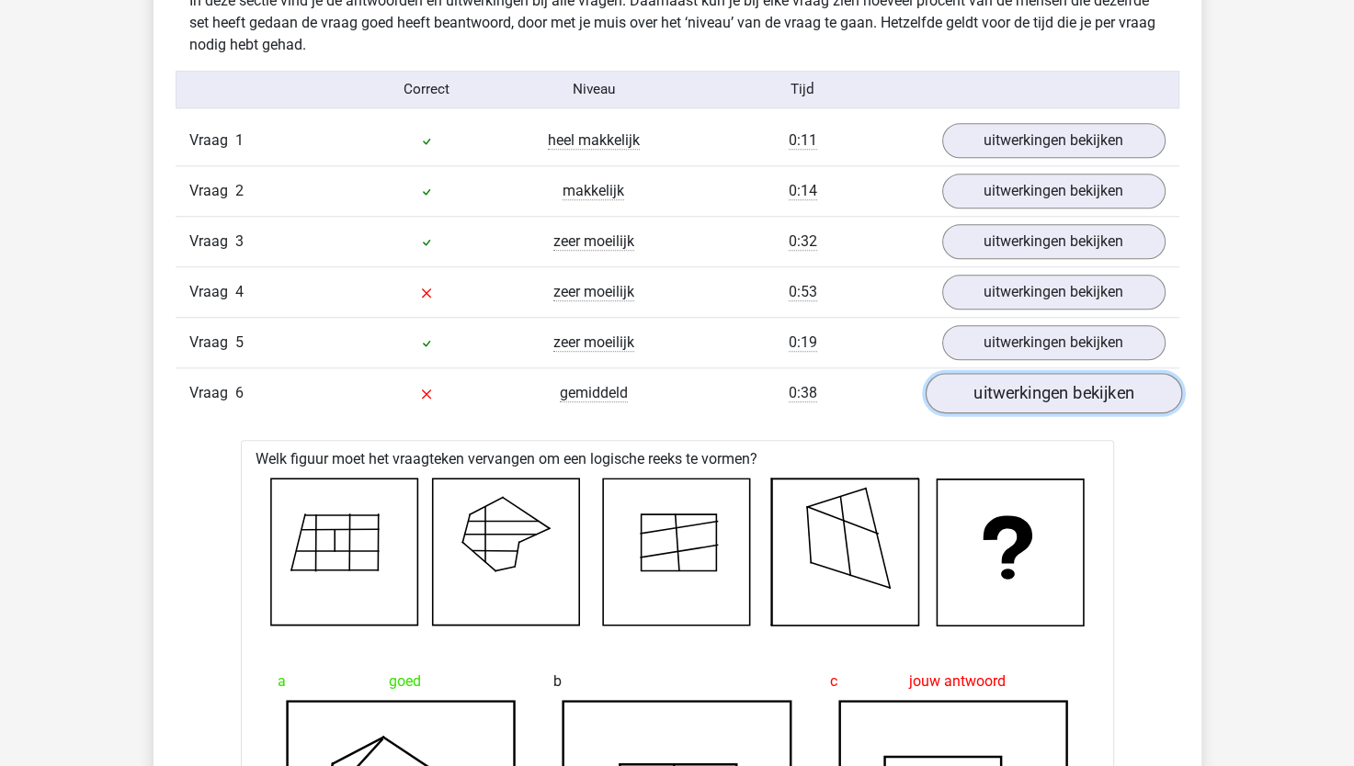
scroll to position [1562, 0]
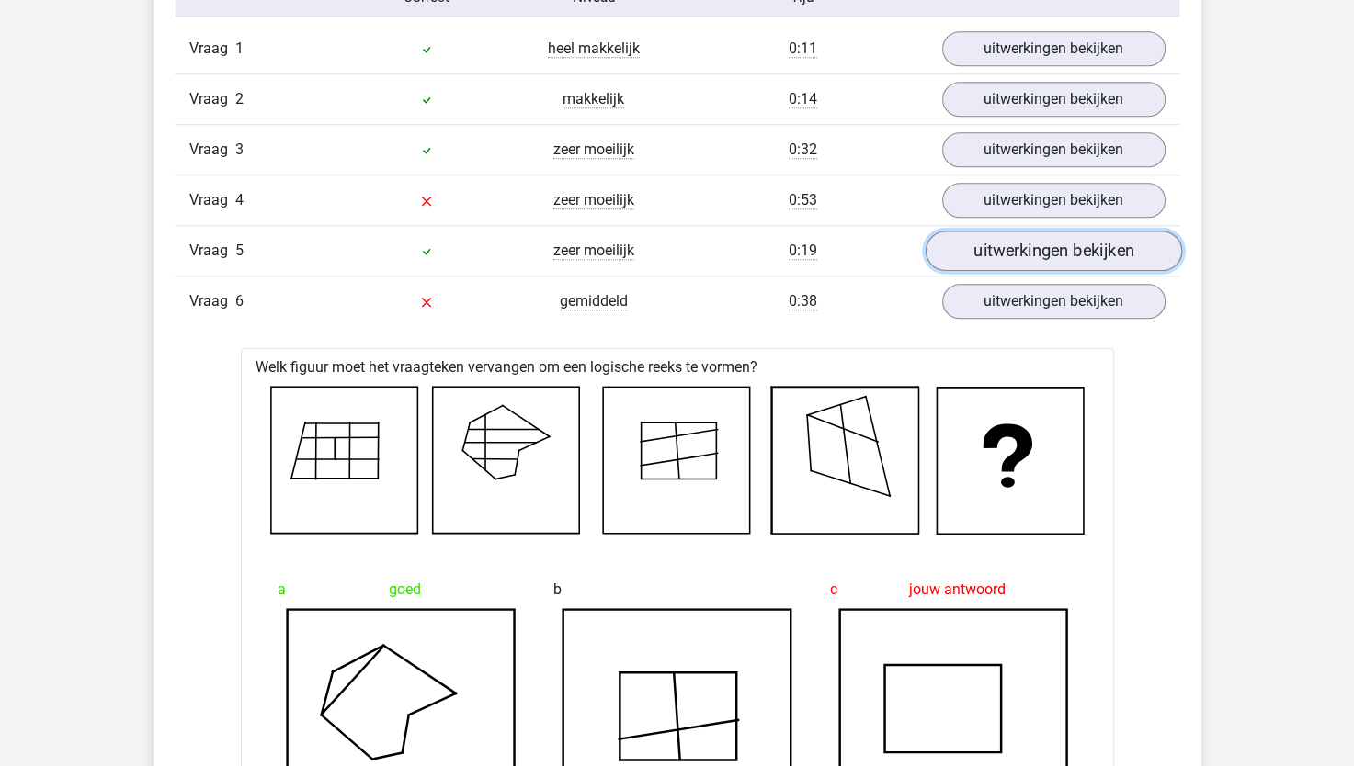
click at [985, 256] on link "uitwerkingen bekijken" at bounding box center [1052, 251] width 256 height 40
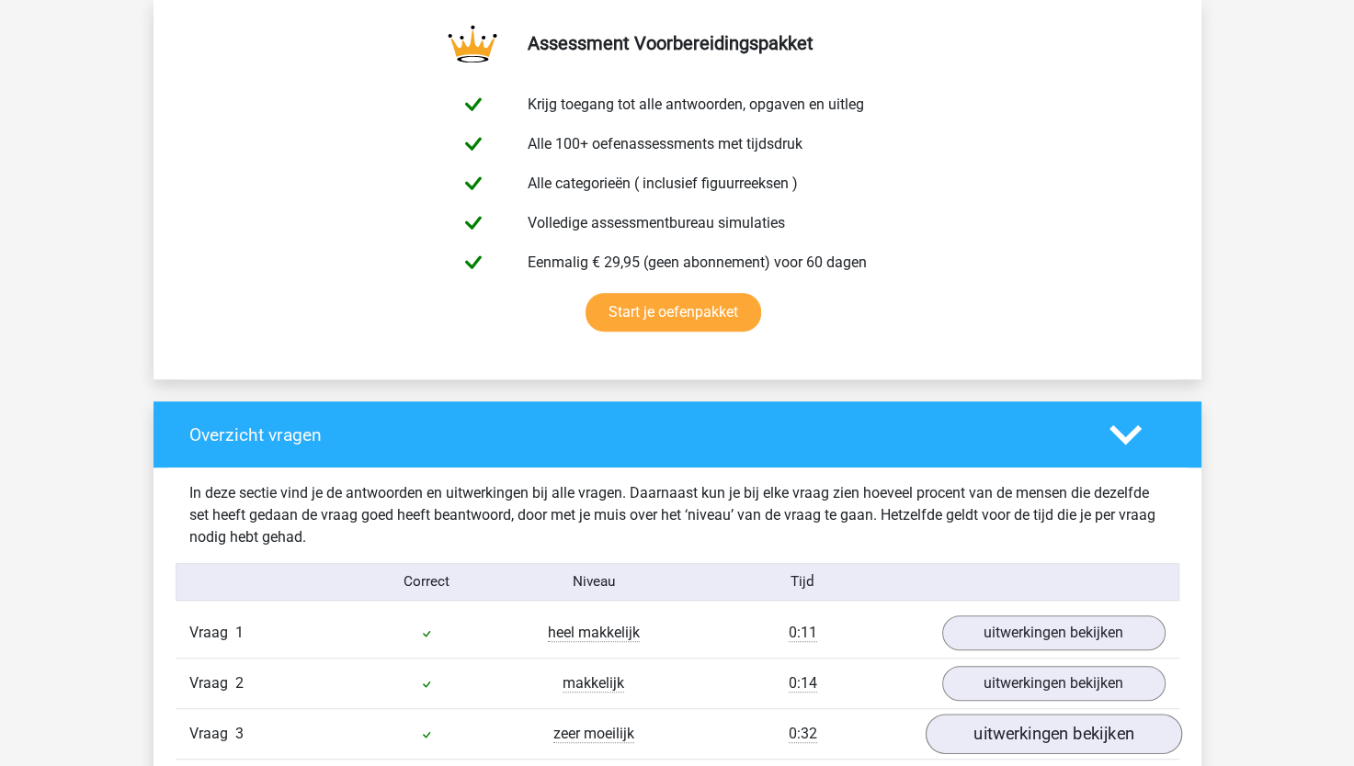
scroll to position [1103, 0]
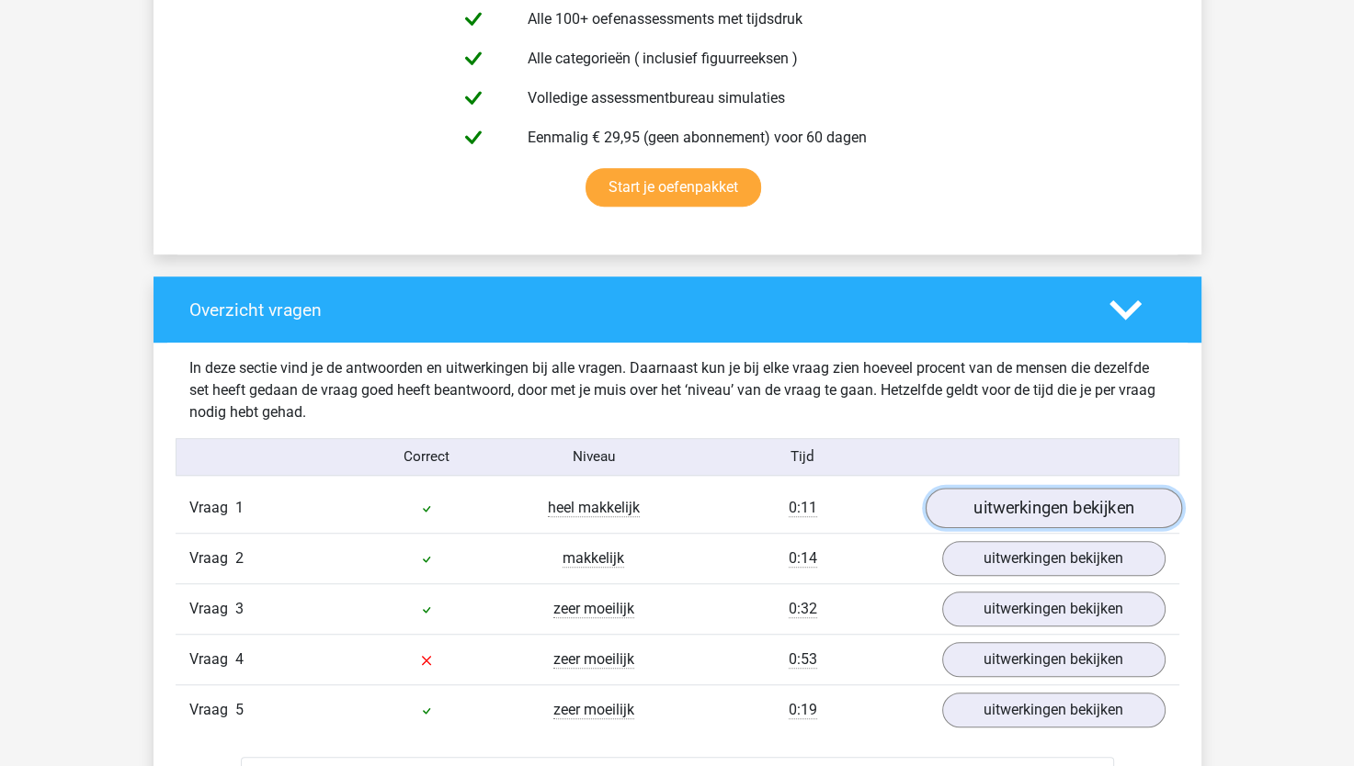
click at [1003, 510] on link "uitwerkingen bekijken" at bounding box center [1052, 508] width 256 height 40
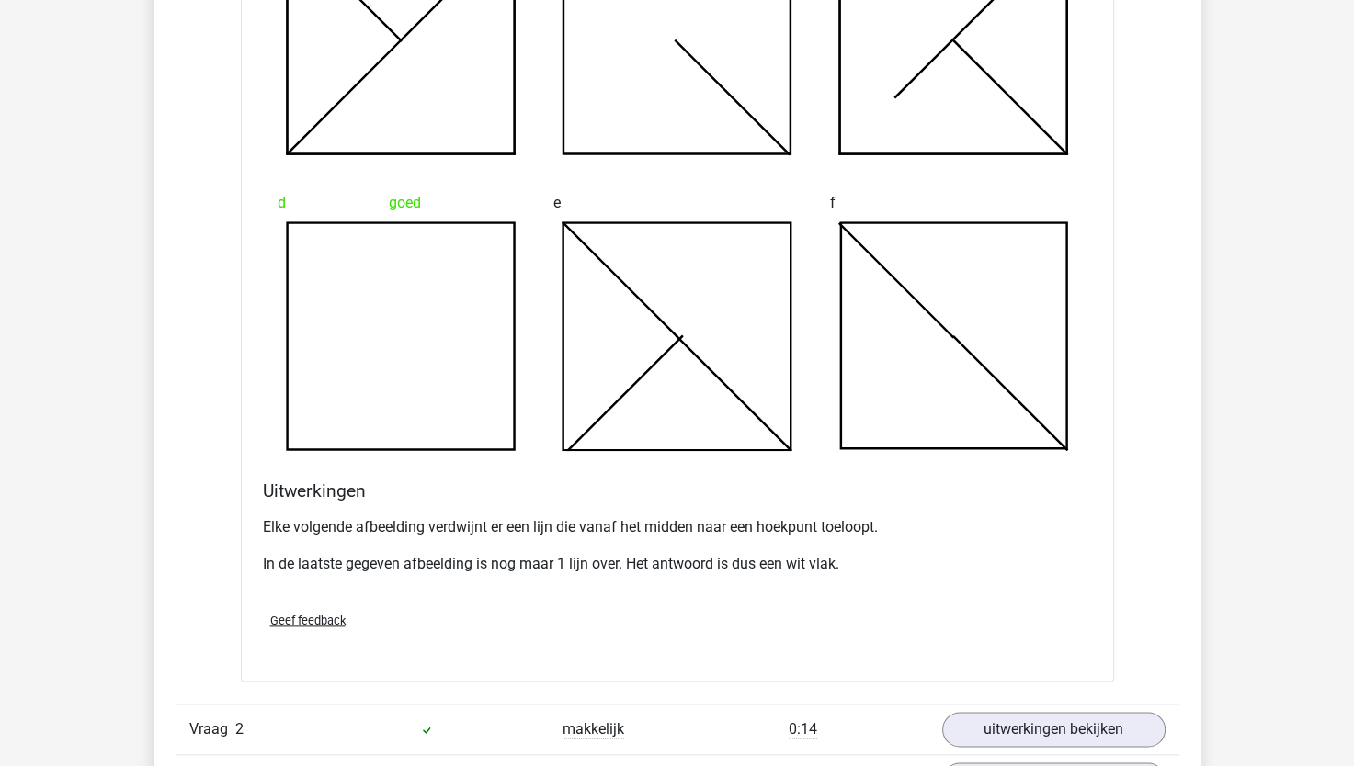
scroll to position [2205, 0]
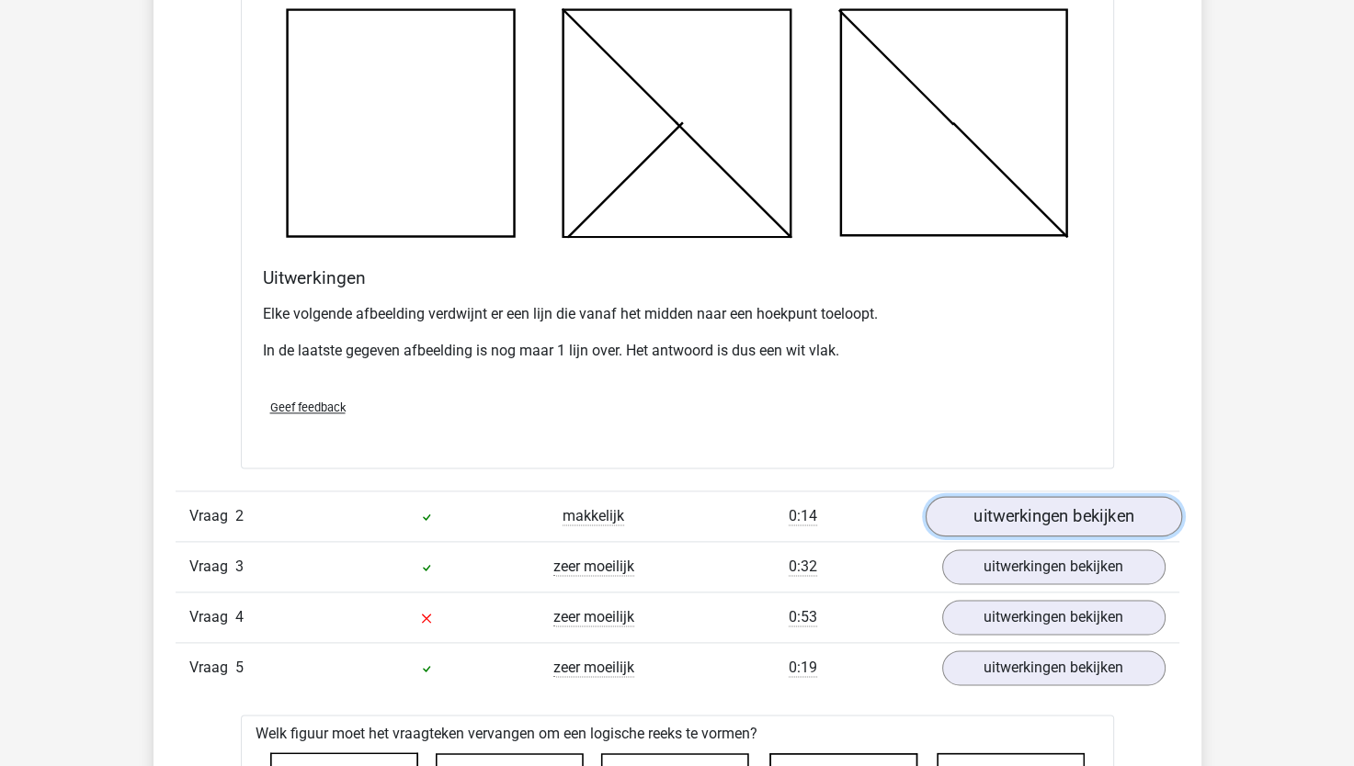
click at [1043, 529] on link "uitwerkingen bekijken" at bounding box center [1052, 516] width 256 height 40
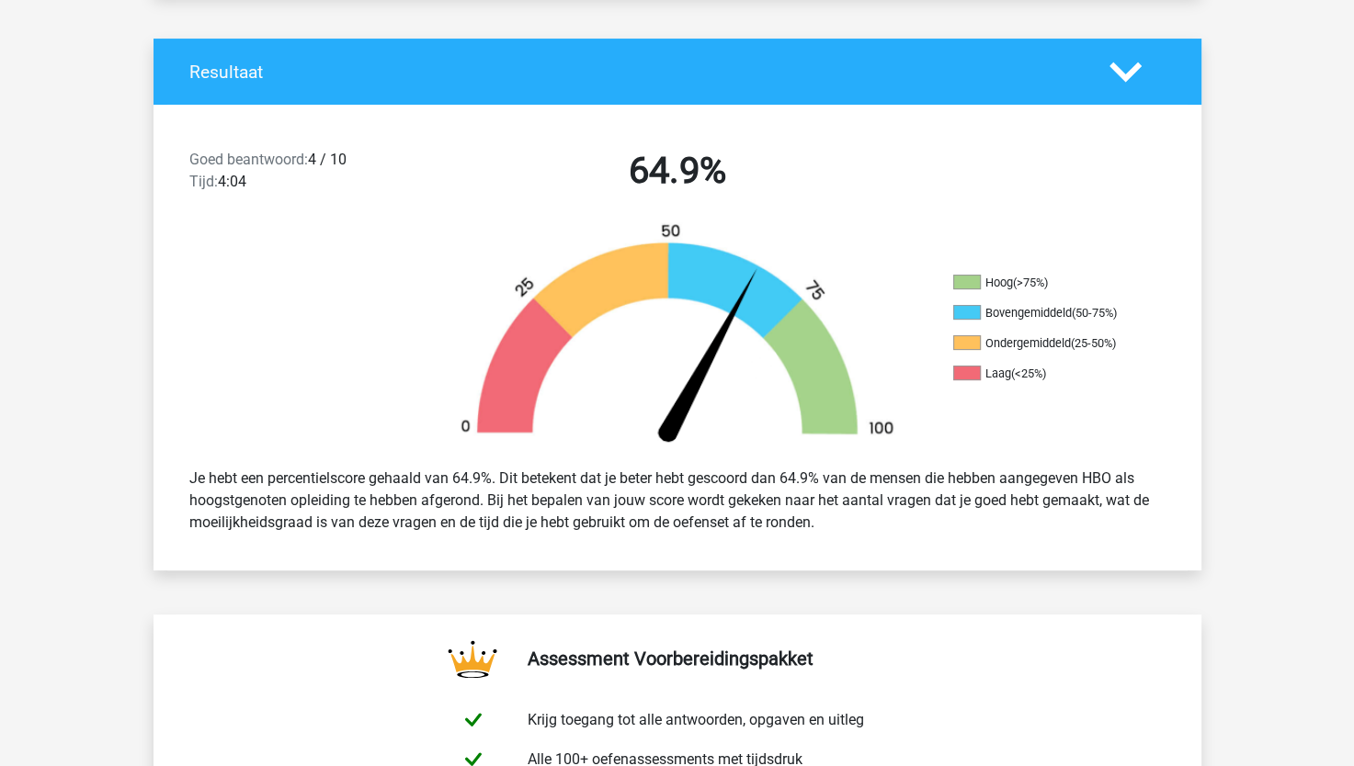
scroll to position [92, 0]
